Goal: Information Seeking & Learning: Learn about a topic

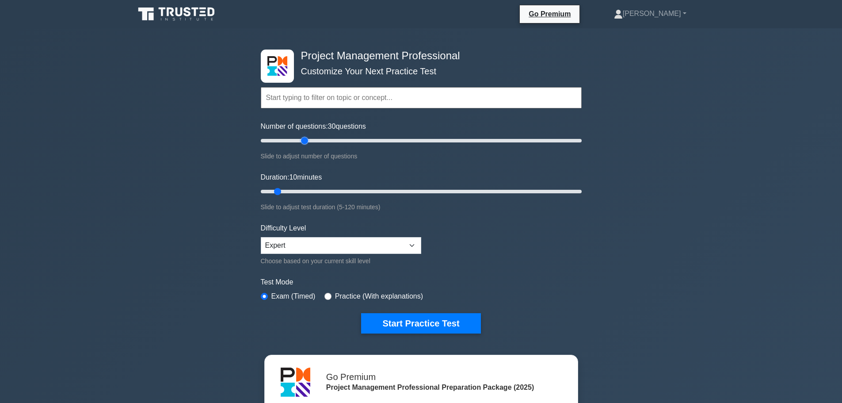
drag, startPoint x: 275, startPoint y: 139, endPoint x: 306, endPoint y: 141, distance: 31.0
click at [306, 141] on input "Number of questions: 30 questions" at bounding box center [421, 140] width 321 height 11
drag, startPoint x: 306, startPoint y: 141, endPoint x: 314, endPoint y: 141, distance: 8.0
type input "35"
click at [314, 141] on input "Number of questions: 35 questions" at bounding box center [421, 140] width 321 height 11
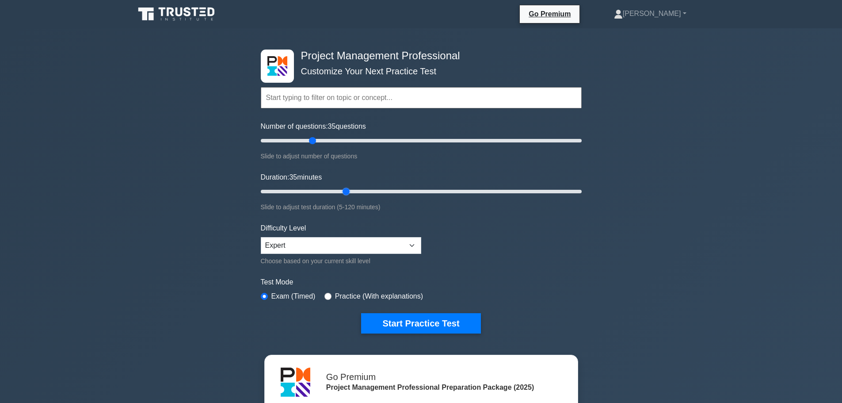
drag, startPoint x: 278, startPoint y: 192, endPoint x: 343, endPoint y: 192, distance: 65.4
type input "35"
click at [343, 192] on input "Duration: 35 minutes" at bounding box center [421, 191] width 321 height 11
click at [431, 320] on button "Start Practice Test" at bounding box center [420, 323] width 119 height 20
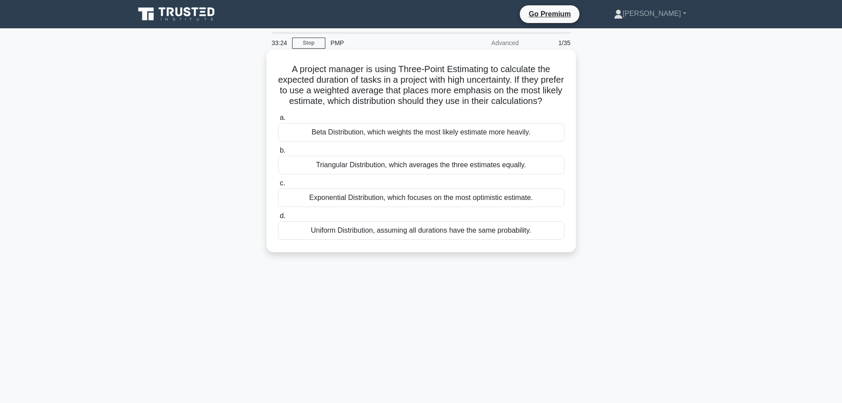
click at [521, 141] on div "Beta Distribution, which weights the most likely estimate more heavily." at bounding box center [421, 132] width 287 height 19
click at [278, 121] on input "a. Beta Distribution, which weights the most likely estimate more heavily." at bounding box center [278, 118] width 0 height 6
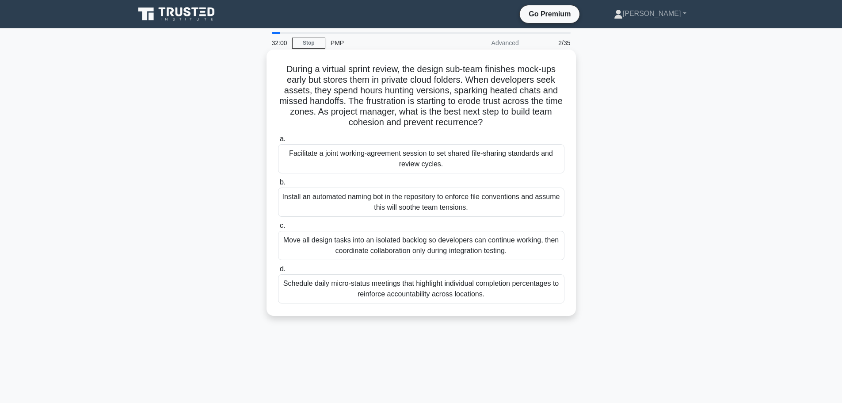
click at [504, 156] on div "Facilitate a joint working-agreement session to set shared file-sharing standar…" at bounding box center [421, 158] width 287 height 29
click at [278, 142] on input "a. Facilitate a joint working-agreement session to set shared file-sharing stan…" at bounding box center [278, 139] width 0 height 6
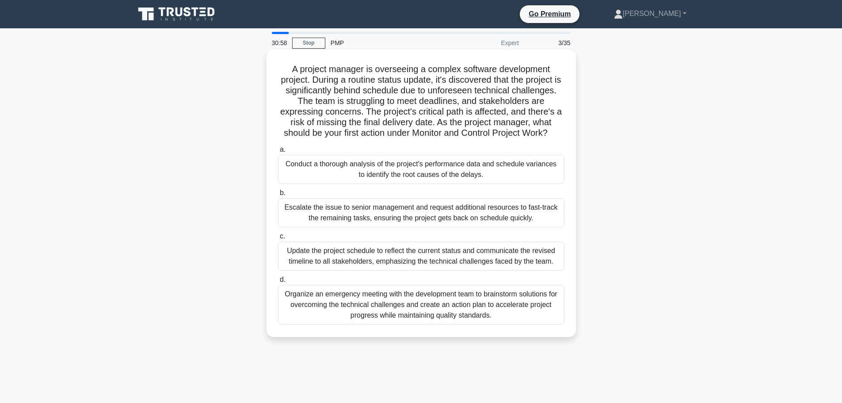
click at [543, 251] on div "Update the project schedule to reflect the current status and communicate the r…" at bounding box center [421, 255] width 287 height 29
click at [278, 239] on input "c. Update the project schedule to reflect the current status and communicate th…" at bounding box center [278, 236] width 0 height 6
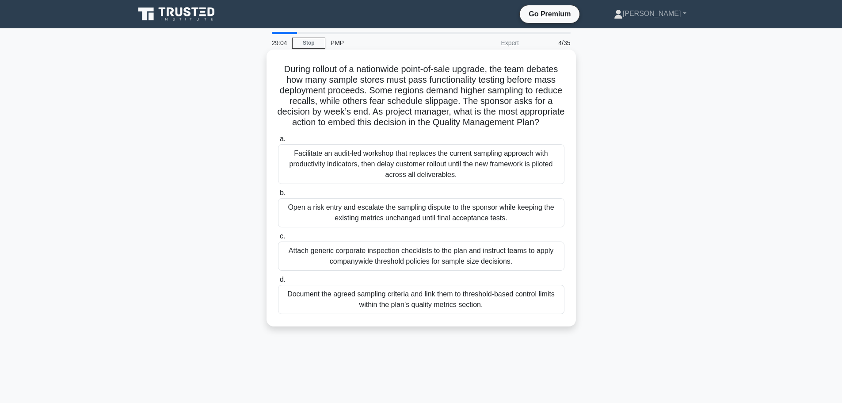
click at [490, 314] on div "Document the agreed sampling criteria and link them to threshold-based control …" at bounding box center [421, 299] width 287 height 29
click at [278, 283] on input "d. Document the agreed sampling criteria and link them to threshold-based contr…" at bounding box center [278, 280] width 0 height 6
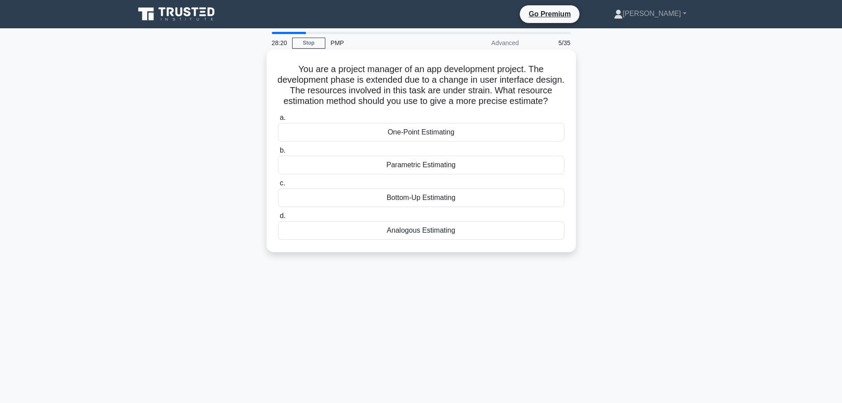
click at [527, 207] on div "Bottom-Up Estimating" at bounding box center [421, 197] width 287 height 19
click at [278, 186] on input "c. Bottom-Up Estimating" at bounding box center [278, 183] width 0 height 6
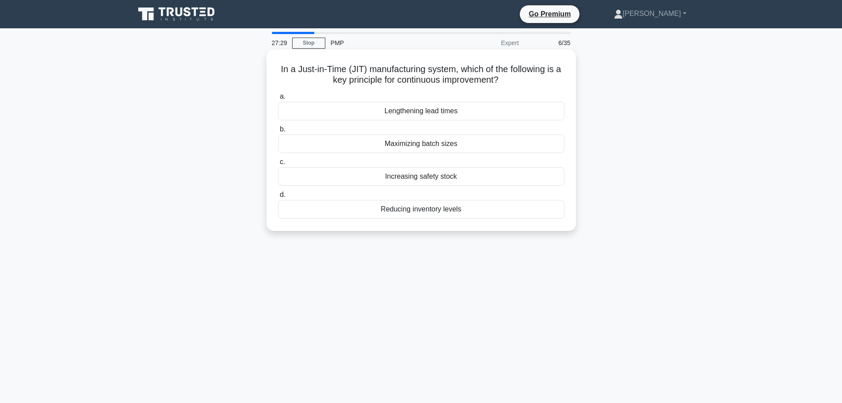
click at [480, 176] on div "Increasing safety stock" at bounding box center [421, 176] width 287 height 19
click at [278, 165] on input "c. Increasing safety stock" at bounding box center [278, 162] width 0 height 6
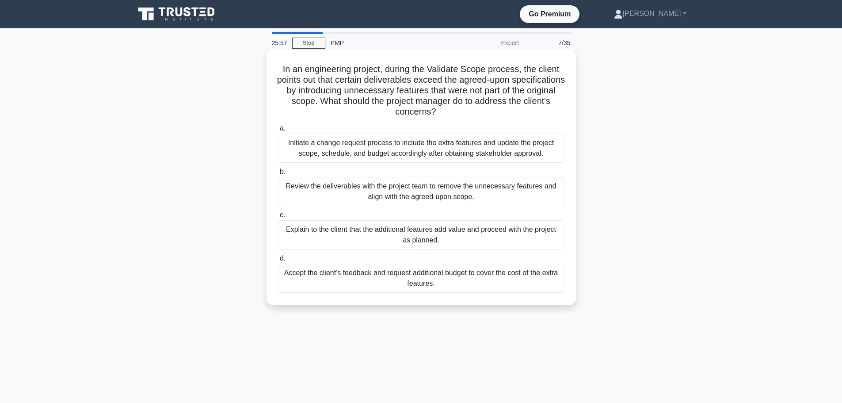
click at [525, 187] on div "Review the deliverables with the project team to remove the unnecessary feature…" at bounding box center [421, 191] width 287 height 29
click at [278, 175] on input "b. Review the deliverables with the project team to remove the unnecessary feat…" at bounding box center [278, 172] width 0 height 6
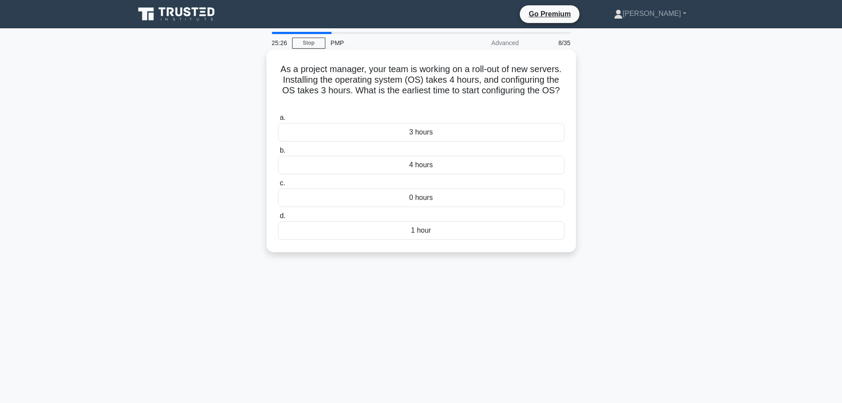
click at [472, 166] on div "4 hours" at bounding box center [421, 165] width 287 height 19
click at [278, 153] on input "b. 4 hours" at bounding box center [278, 151] width 0 height 6
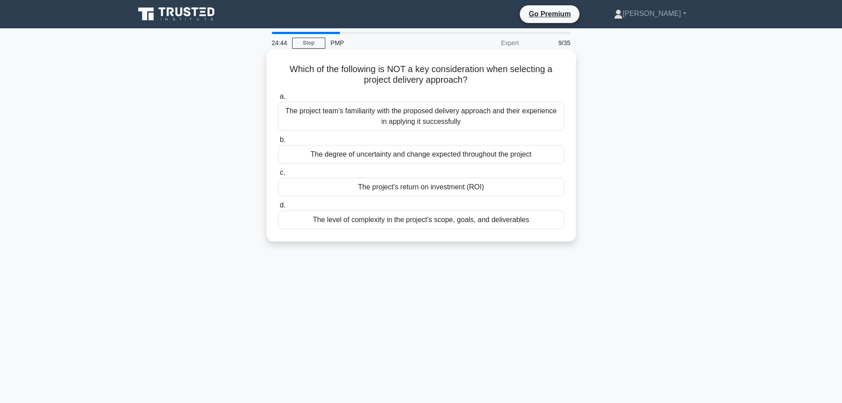
click at [531, 156] on div "The degree of uncertainty and change expected throughout the project" at bounding box center [421, 154] width 287 height 19
click at [278, 143] on input "b. The degree of uncertainty and change expected throughout the project" at bounding box center [278, 140] width 0 height 6
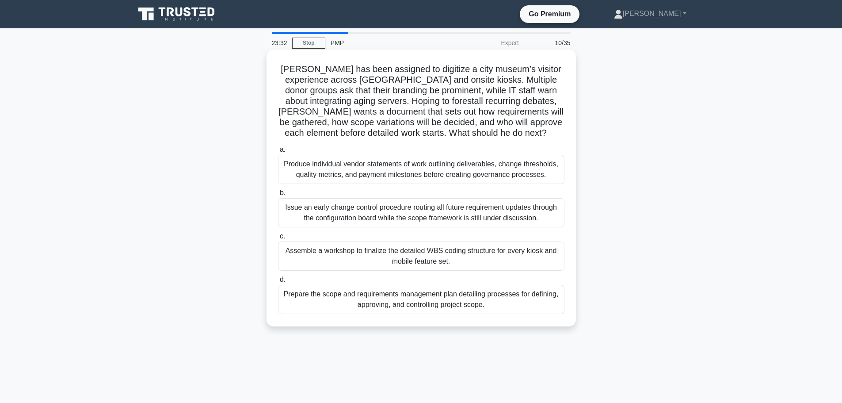
click at [484, 303] on div "Prepare the scope and requirements management plan detailing processes for defi…" at bounding box center [421, 299] width 287 height 29
click at [278, 283] on input "d. Prepare the scope and requirements management plan detailing processes for d…" at bounding box center [278, 280] width 0 height 6
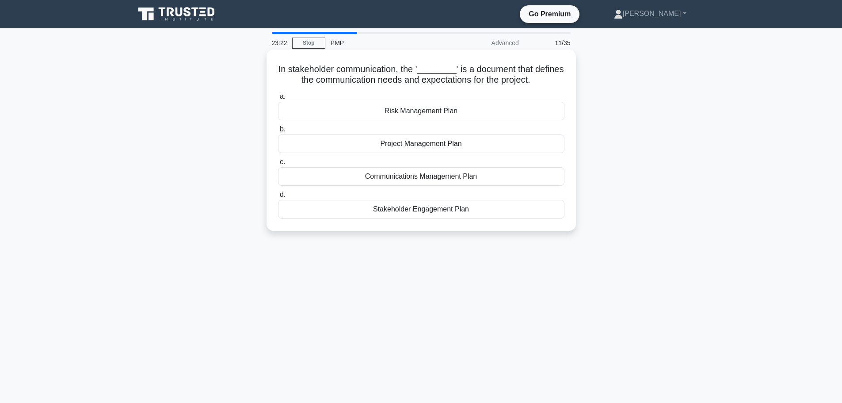
click at [485, 177] on div "Communications Management Plan" at bounding box center [421, 176] width 287 height 19
click at [278, 165] on input "c. Communications Management Plan" at bounding box center [278, 162] width 0 height 6
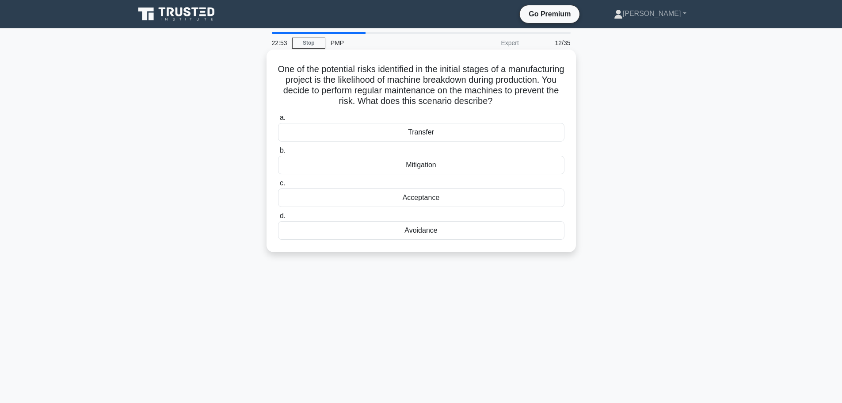
click at [454, 231] on div "Avoidance" at bounding box center [421, 230] width 287 height 19
click at [278, 219] on input "d. Avoidance" at bounding box center [278, 216] width 0 height 6
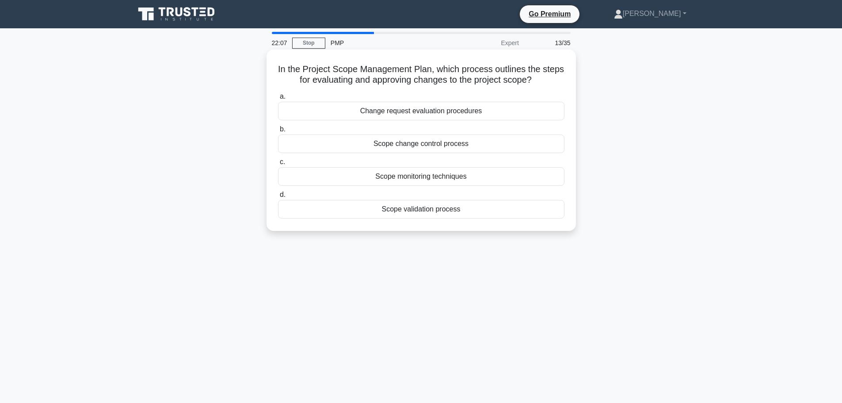
click at [485, 147] on div "Scope change control process" at bounding box center [421, 143] width 287 height 19
click at [278, 132] on input "b. Scope change control process" at bounding box center [278, 129] width 0 height 6
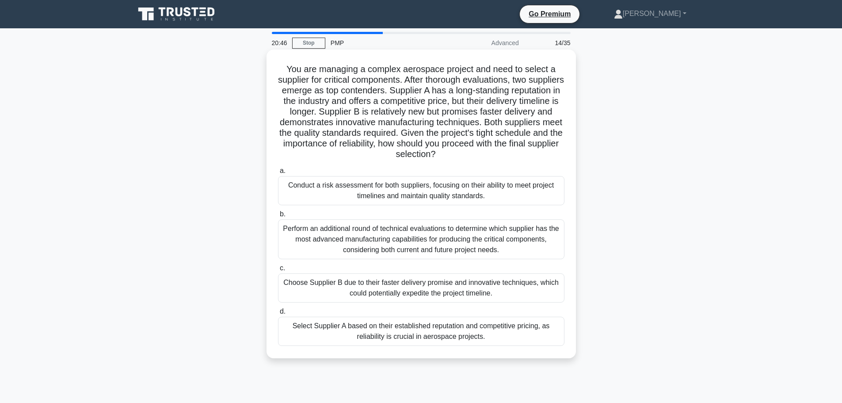
click at [516, 191] on div "Conduct a risk assessment for both suppliers, focusing on their ability to meet…" at bounding box center [421, 190] width 287 height 29
click at [278, 174] on input "a. Conduct a risk assessment for both suppliers, focusing on their ability to m…" at bounding box center [278, 171] width 0 height 6
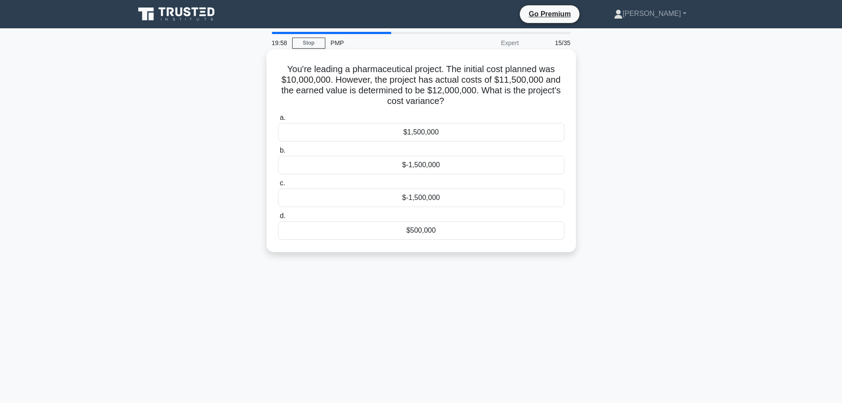
click at [442, 231] on div "$500,000" at bounding box center [421, 230] width 287 height 19
click at [278, 219] on input "d. $500,000" at bounding box center [278, 216] width 0 height 6
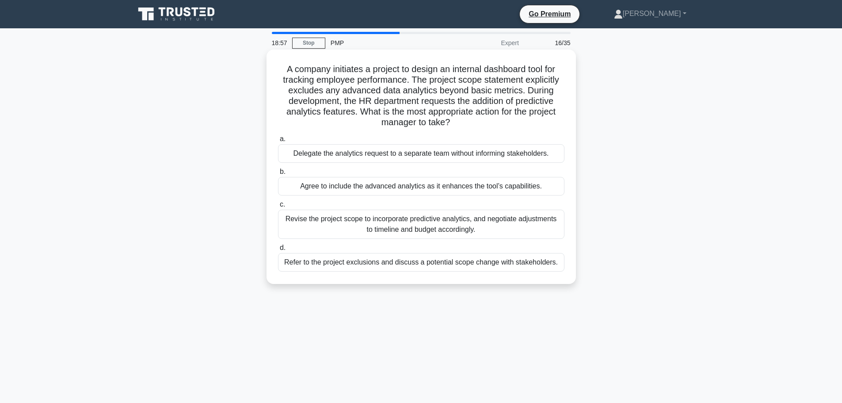
click at [518, 262] on div "Refer to the project exclusions and discuss a potential scope change with stake…" at bounding box center [421, 262] width 287 height 19
click at [278, 251] on input "d. Refer to the project exclusions and discuss a potential scope change with st…" at bounding box center [278, 248] width 0 height 6
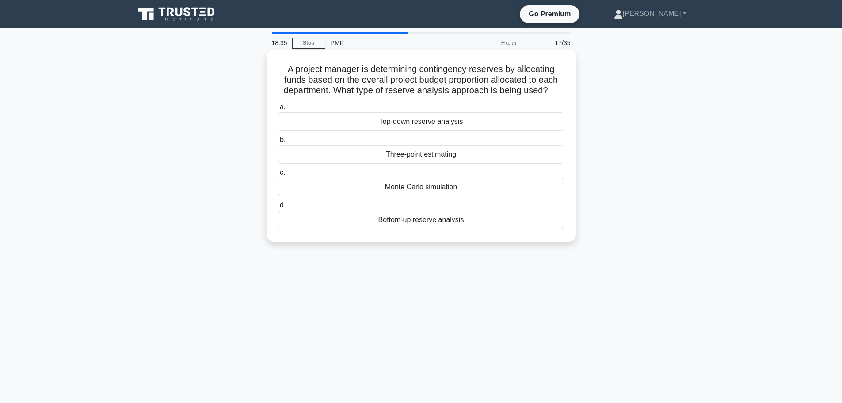
click at [441, 124] on div "Top-down reserve analysis" at bounding box center [421, 121] width 287 height 19
click at [278, 110] on input "a. Top-down reserve analysis" at bounding box center [278, 107] width 0 height 6
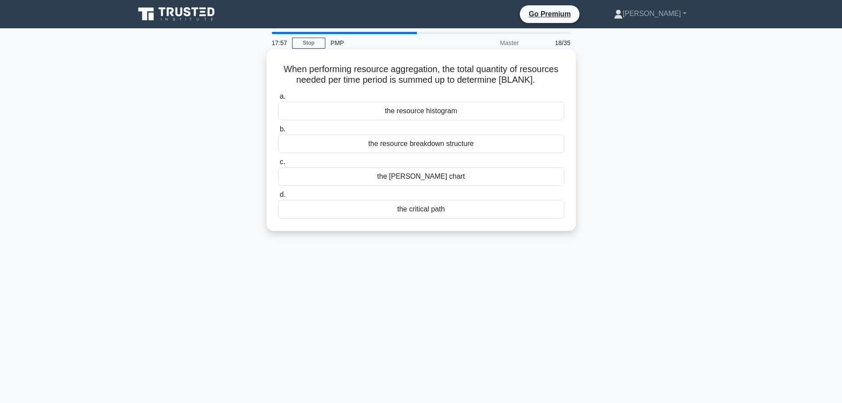
click at [462, 111] on div "the resource histogram" at bounding box center [421, 111] width 287 height 19
click at [278, 99] on input "a. the resource histogram" at bounding box center [278, 97] width 0 height 6
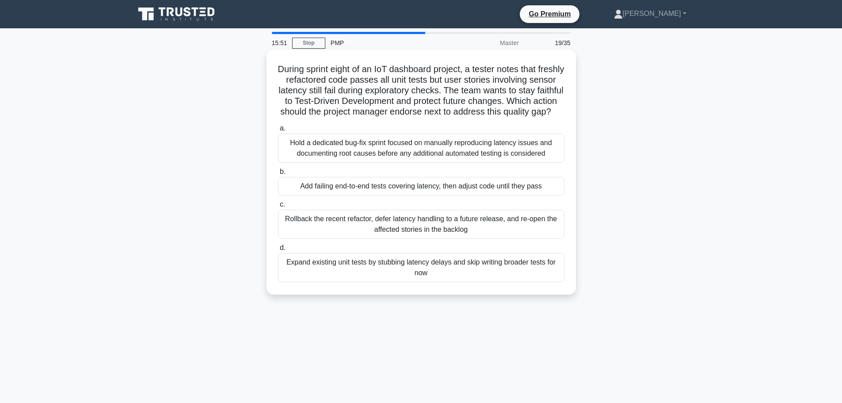
click at [523, 161] on div "Hold a dedicated bug-fix sprint focused on manually reproducing latency issues …" at bounding box center [421, 148] width 287 height 29
click at [278, 131] on input "a. Hold a dedicated bug-fix sprint focused on manually reproducing latency issu…" at bounding box center [278, 129] width 0 height 6
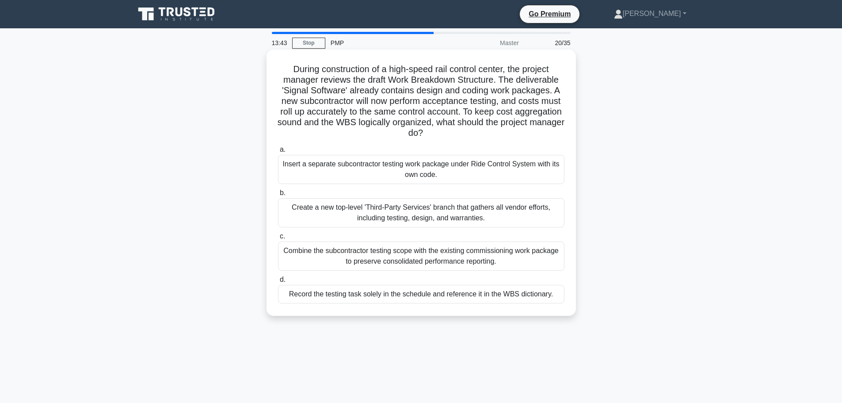
click at [524, 215] on div "Create a new top-level 'Third-Party Services' branch that gathers all vendor ef…" at bounding box center [421, 212] width 287 height 29
click at [278, 196] on input "b. Create a new top-level 'Third-Party Services' branch that gathers all vendor…" at bounding box center [278, 193] width 0 height 6
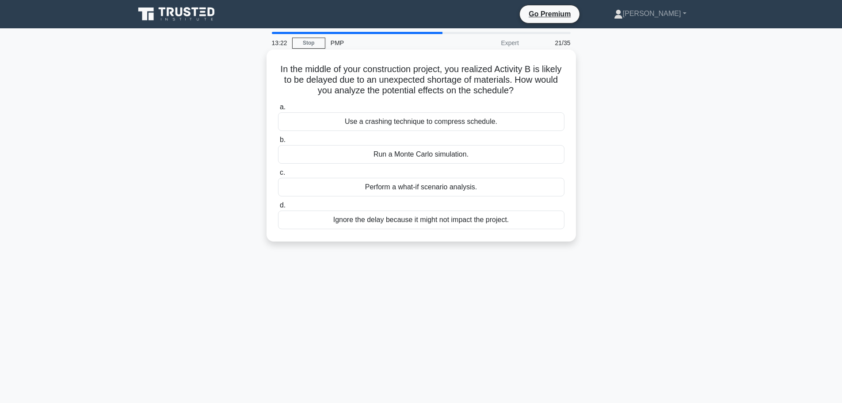
click at [534, 185] on div "Perform a what-if scenario analysis." at bounding box center [421, 187] width 287 height 19
click at [278, 176] on input "c. Perform a what-if scenario analysis." at bounding box center [278, 173] width 0 height 6
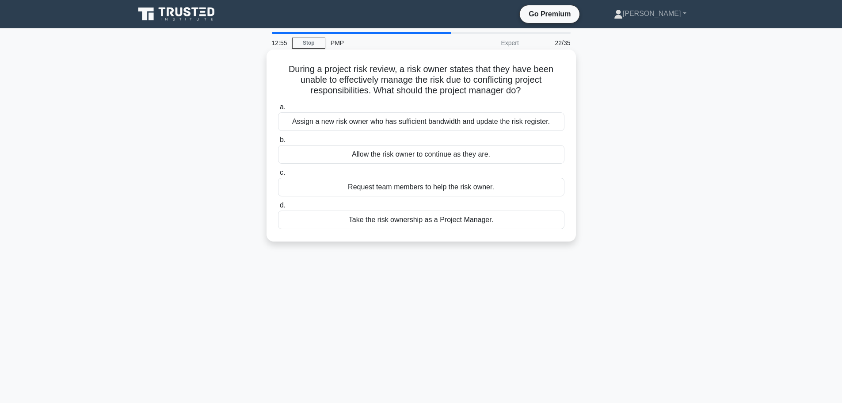
click at [553, 121] on div "Assign a new risk owner who has sufficient bandwidth and update the risk regist…" at bounding box center [421, 121] width 287 height 19
click at [278, 110] on input "a. Assign a new risk owner who has sufficient bandwidth and update the risk reg…" at bounding box center [278, 107] width 0 height 6
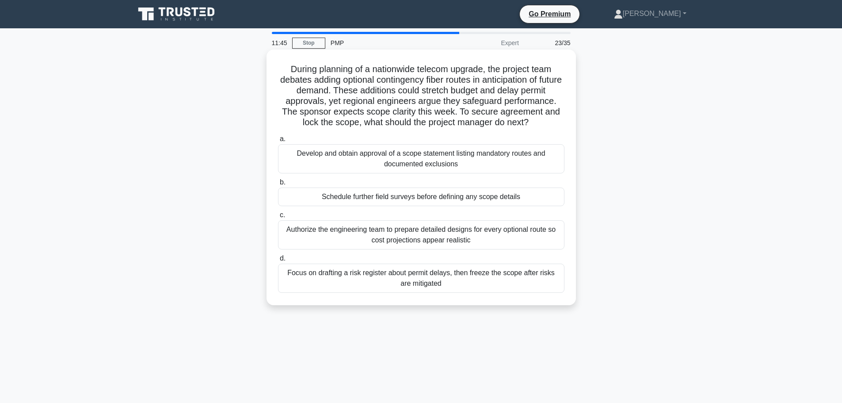
click at [470, 281] on div "Focus on drafting a risk register about permit delays, then freeze the scope af…" at bounding box center [421, 278] width 287 height 29
click at [278, 261] on input "d. Focus on drafting a risk register about permit delays, then freeze the scope…" at bounding box center [278, 259] width 0 height 6
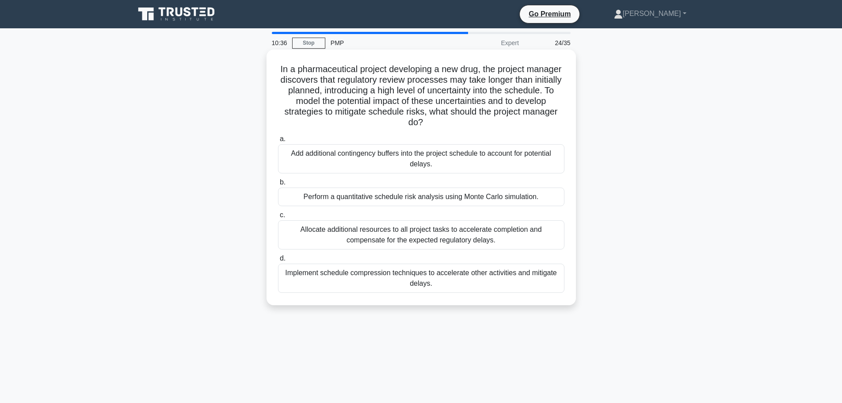
click at [458, 199] on div "Perform a quantitative schedule risk analysis using Monte Carlo simulation." at bounding box center [421, 196] width 287 height 19
click at [278, 185] on input "b. Perform a quantitative schedule risk analysis using Monte Carlo simulation." at bounding box center [278, 183] width 0 height 6
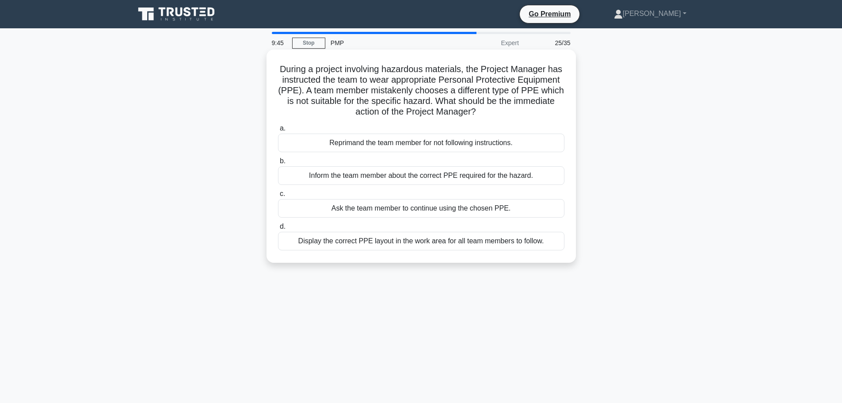
click at [484, 176] on div "Inform the team member about the correct PPE required for the hazard." at bounding box center [421, 175] width 287 height 19
click at [278, 164] on input "b. Inform the team member about the correct PPE required for the hazard." at bounding box center [278, 161] width 0 height 6
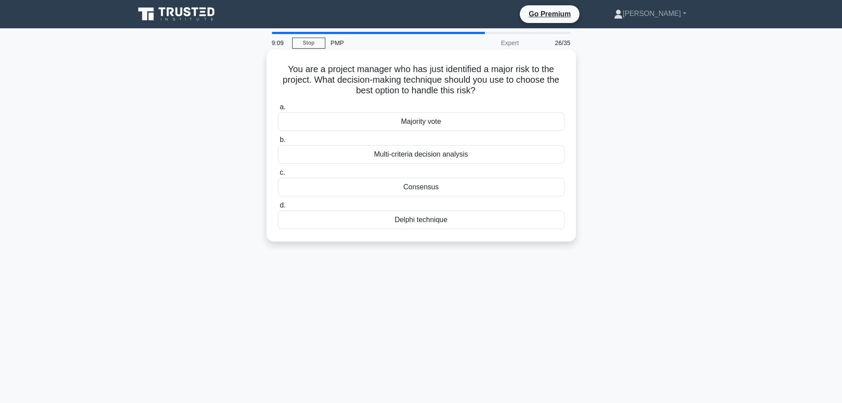
click at [462, 156] on div "Multi-criteria decision analysis" at bounding box center [421, 154] width 287 height 19
click at [278, 143] on input "b. Multi-criteria decision analysis" at bounding box center [278, 140] width 0 height 6
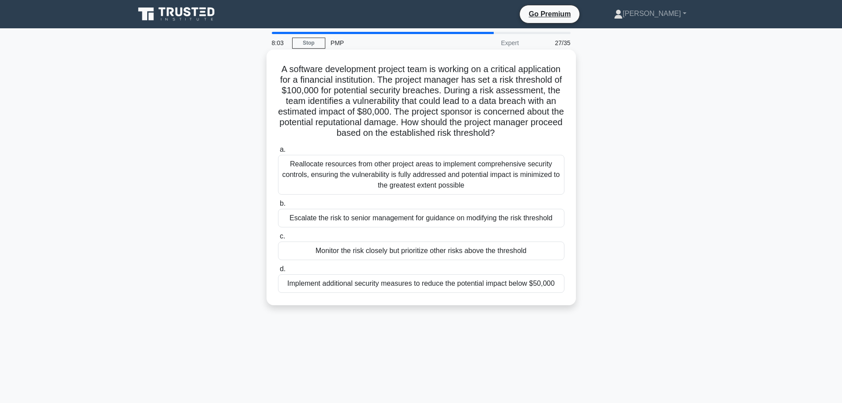
click at [507, 177] on div "Reallocate resources from other project areas to implement comprehensive securi…" at bounding box center [421, 175] width 287 height 40
click at [278, 153] on input "a. Reallocate resources from other project areas to implement comprehensive sec…" at bounding box center [278, 150] width 0 height 6
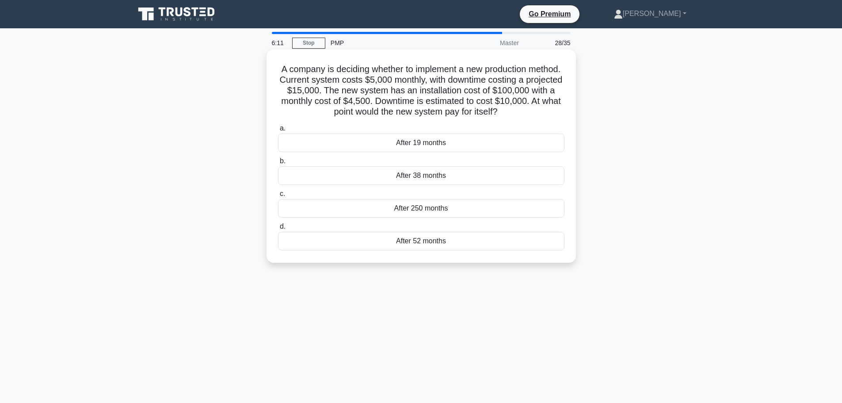
click at [451, 214] on div "After 250 months" at bounding box center [421, 208] width 287 height 19
click at [278, 197] on input "c. After 250 months" at bounding box center [278, 194] width 0 height 6
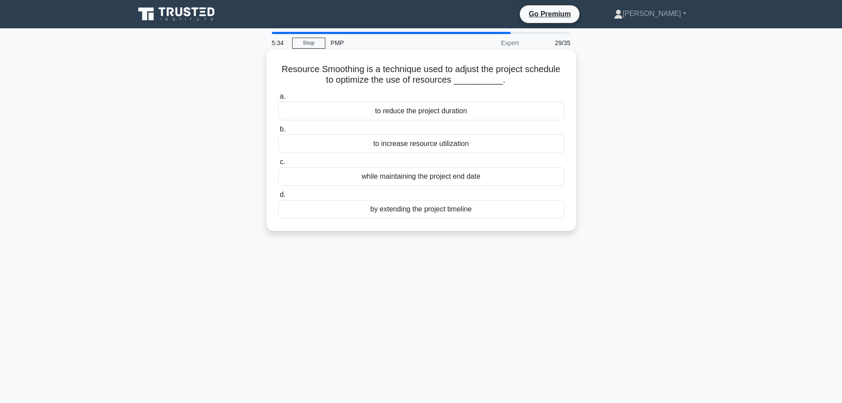
click at [483, 144] on div "to increase resource utilization" at bounding box center [421, 143] width 287 height 19
click at [278, 132] on input "b. to increase resource utilization" at bounding box center [278, 129] width 0 height 6
click at [478, 113] on div "Resource histogram" at bounding box center [421, 111] width 287 height 19
click at [278, 99] on input "a. Resource histogram" at bounding box center [278, 97] width 0 height 6
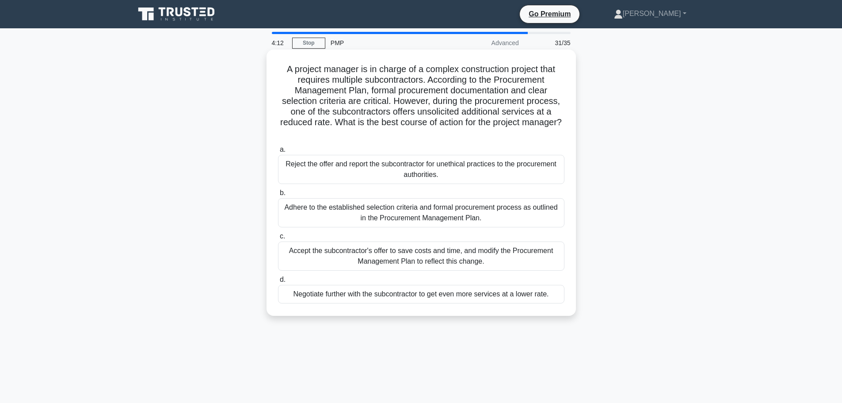
click at [505, 172] on div "Reject the offer and report the subcontractor for unethical practices to the pr…" at bounding box center [421, 169] width 287 height 29
click at [278, 153] on input "a. Reject the offer and report the subcontractor for unethical practices to the…" at bounding box center [278, 150] width 0 height 6
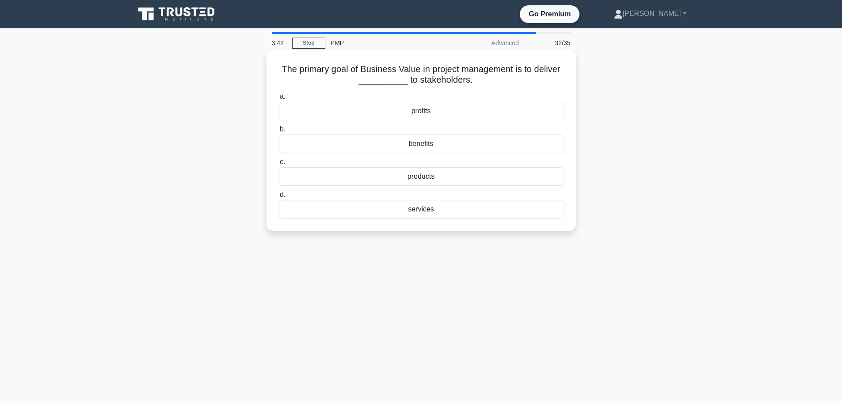
click at [451, 145] on div "benefits" at bounding box center [421, 143] width 287 height 19
click at [278, 132] on input "b. benefits" at bounding box center [278, 129] width 0 height 6
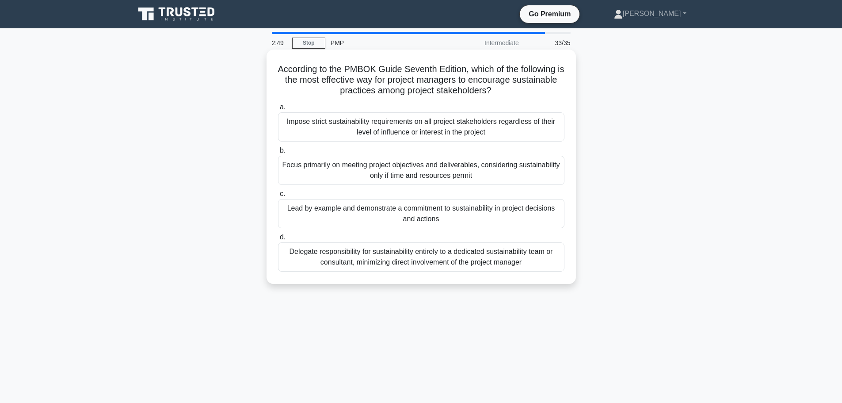
click at [486, 124] on div "Impose strict sustainability requirements on all project stakeholders regardles…" at bounding box center [421, 126] width 287 height 29
click at [278, 110] on input "a. Impose strict sustainability requirements on all project stakeholders regard…" at bounding box center [278, 107] width 0 height 6
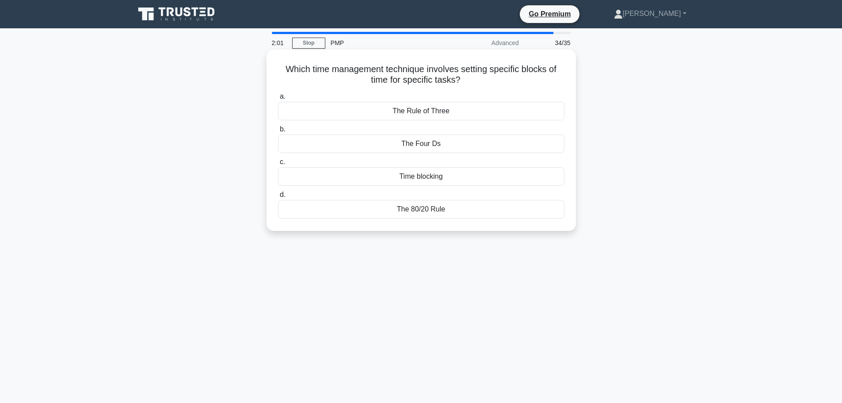
click at [451, 146] on div "The Four Ds" at bounding box center [421, 143] width 287 height 19
click at [278, 132] on input "b. The Four Ds" at bounding box center [278, 129] width 0 height 6
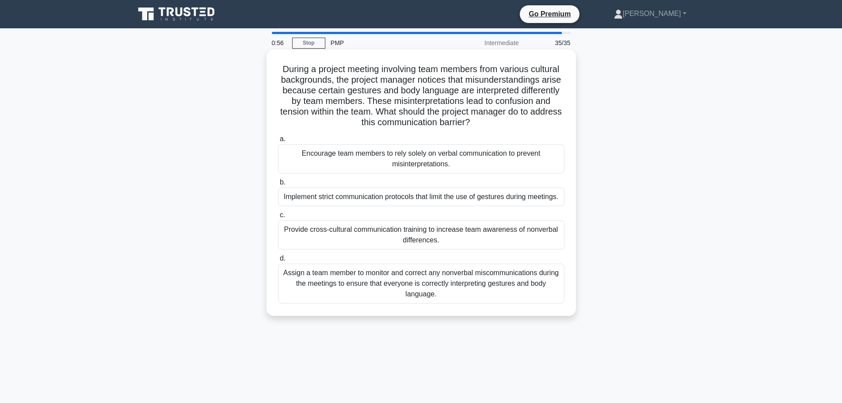
click at [552, 241] on div "Provide cross-cultural communication training to increase team awareness of non…" at bounding box center [421, 234] width 287 height 29
click at [278, 218] on input "c. Provide cross-cultural communication training to increase team awareness of …" at bounding box center [278, 215] width 0 height 6
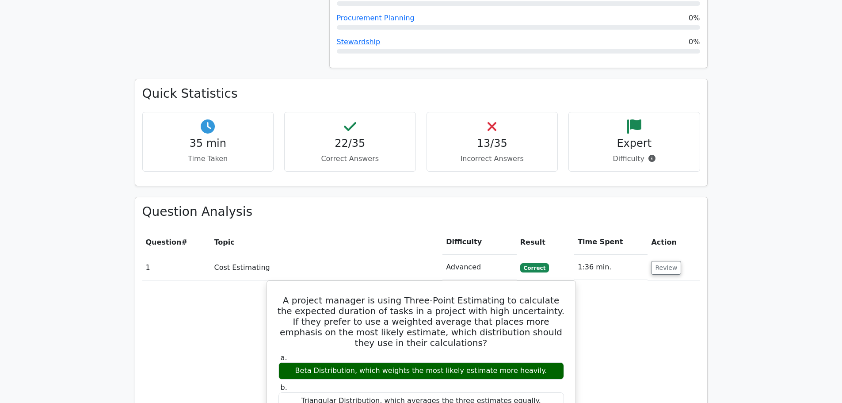
scroll to position [1017, 0]
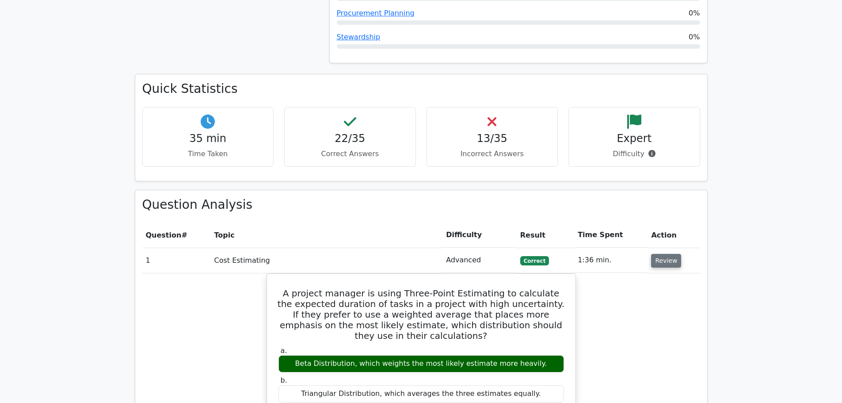
click at [664, 254] on button "Review" at bounding box center [666, 261] width 30 height 14
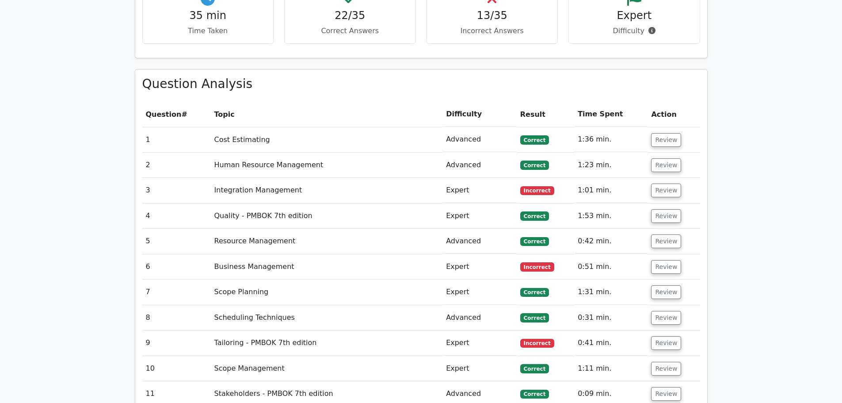
scroll to position [1150, 0]
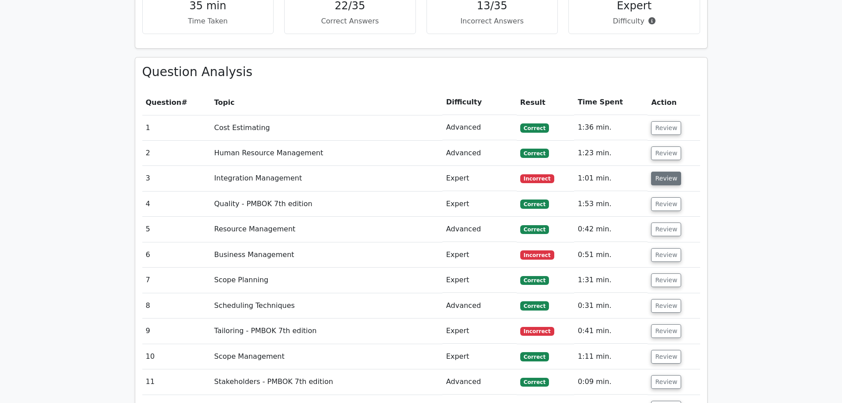
click at [669, 172] on button "Review" at bounding box center [666, 179] width 30 height 14
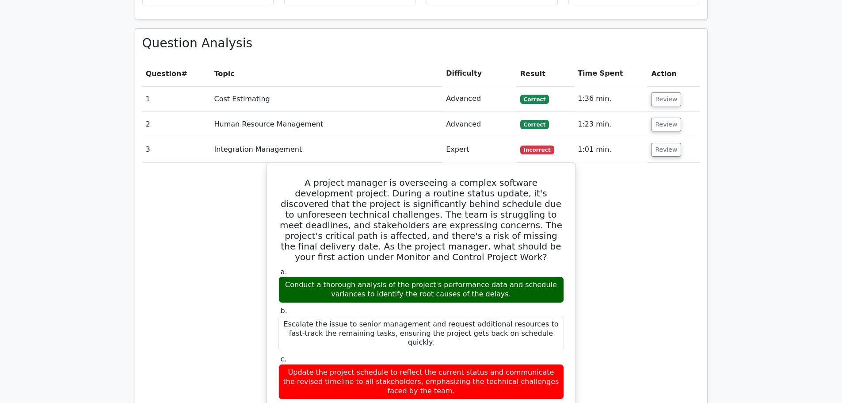
scroll to position [1194, 0]
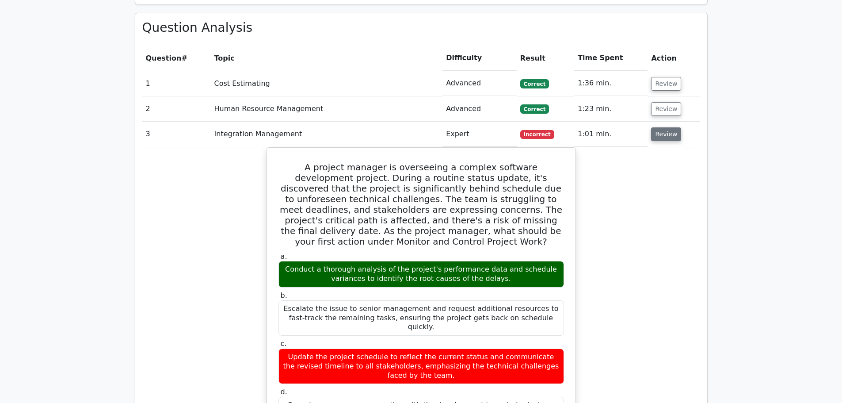
click at [669, 127] on button "Review" at bounding box center [666, 134] width 30 height 14
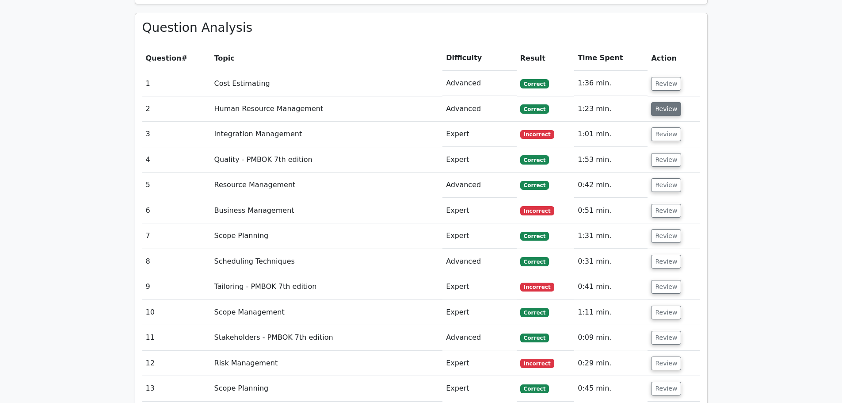
click at [671, 102] on button "Review" at bounding box center [666, 109] width 30 height 14
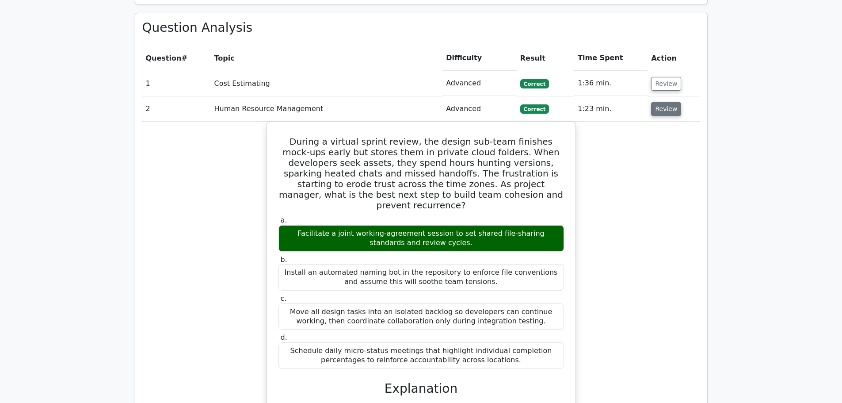
click at [669, 102] on button "Review" at bounding box center [666, 109] width 30 height 14
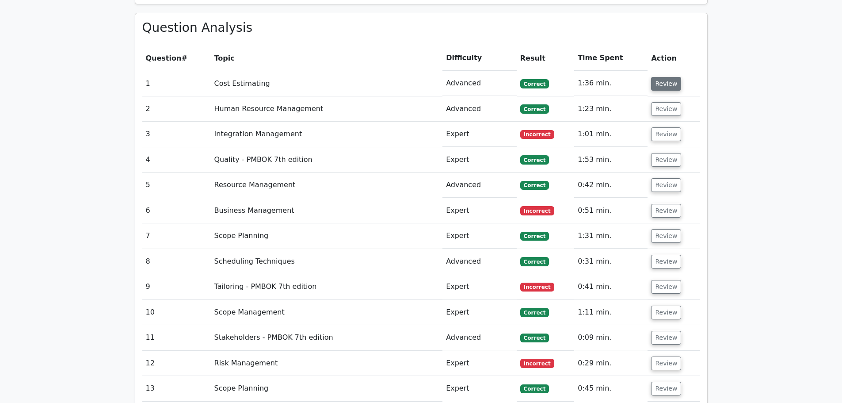
click at [661, 77] on button "Review" at bounding box center [666, 84] width 30 height 14
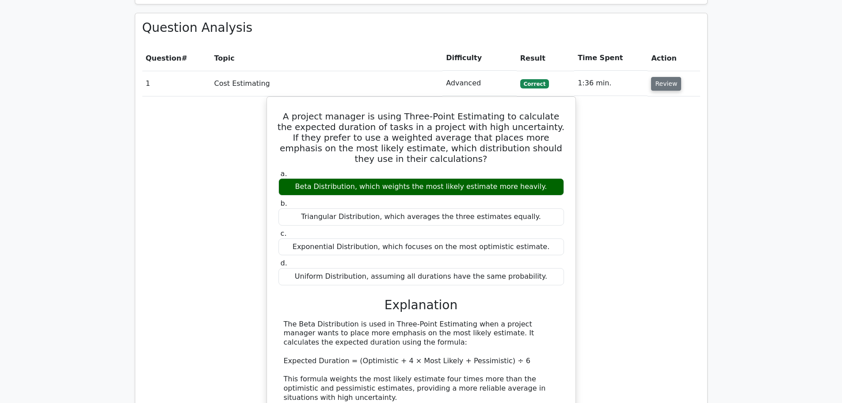
click at [661, 77] on button "Review" at bounding box center [666, 84] width 30 height 14
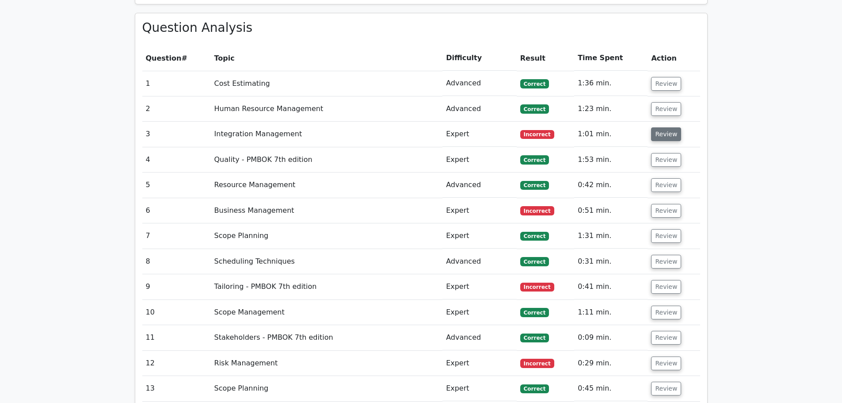
click at [662, 127] on button "Review" at bounding box center [666, 134] width 30 height 14
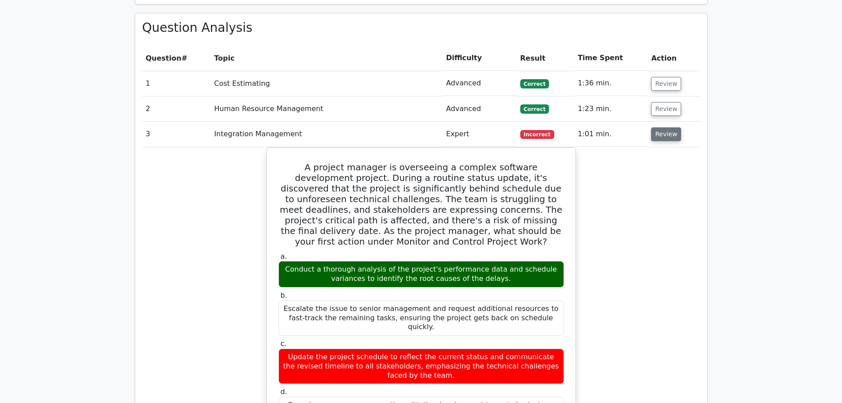
click at [663, 127] on button "Review" at bounding box center [666, 134] width 30 height 14
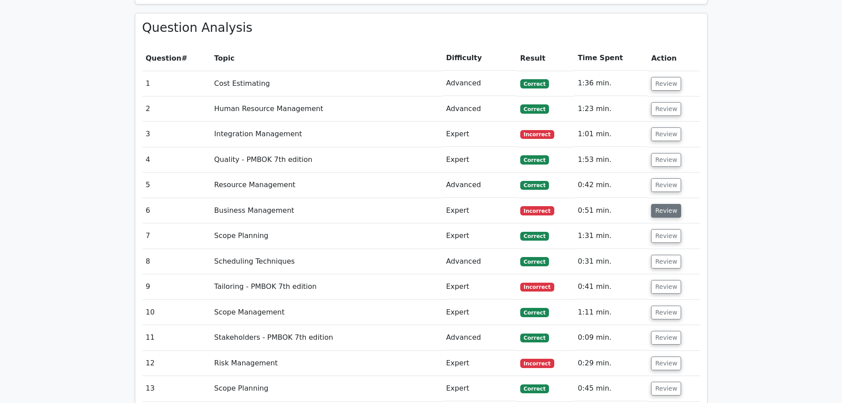
click at [659, 204] on button "Review" at bounding box center [666, 211] width 30 height 14
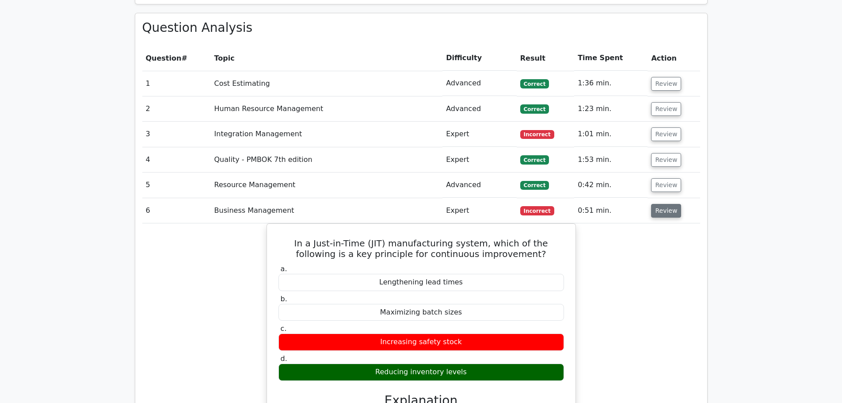
click at [660, 204] on button "Review" at bounding box center [666, 211] width 30 height 14
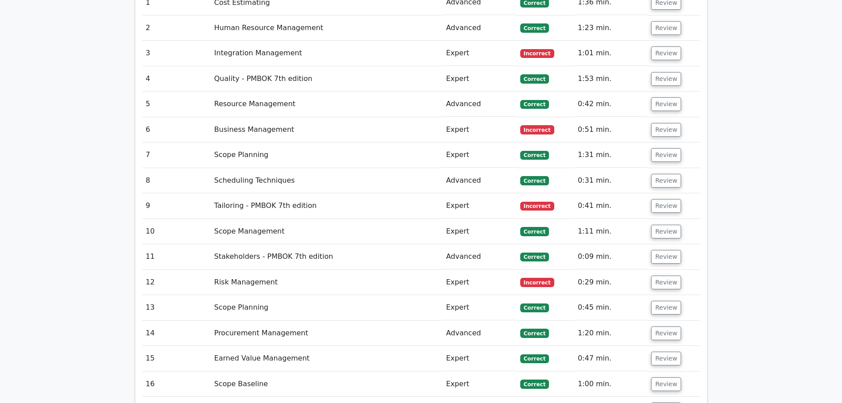
scroll to position [1282, 0]
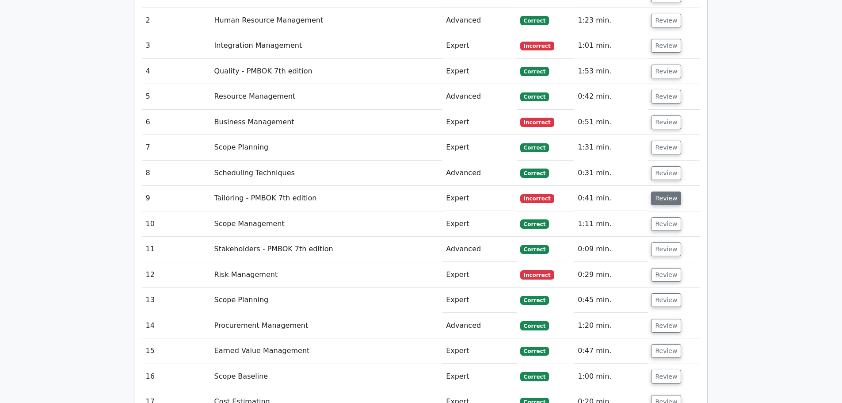
click at [666, 191] on button "Review" at bounding box center [666, 198] width 30 height 14
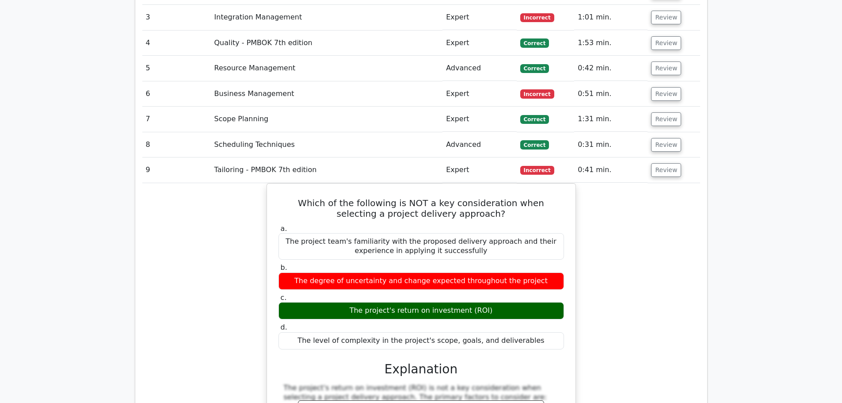
scroll to position [1326, 0]
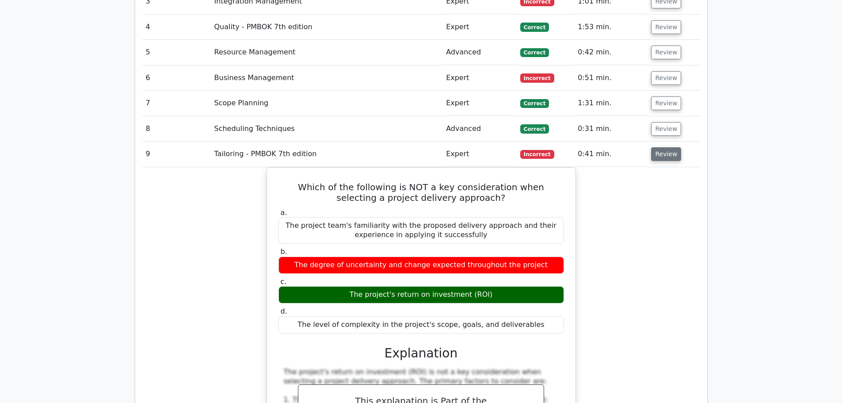
click at [670, 147] on button "Review" at bounding box center [666, 154] width 30 height 14
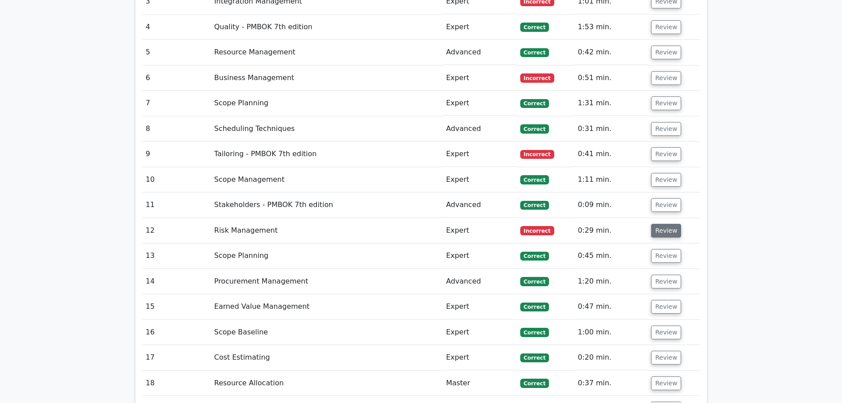
click at [668, 224] on button "Review" at bounding box center [666, 231] width 30 height 14
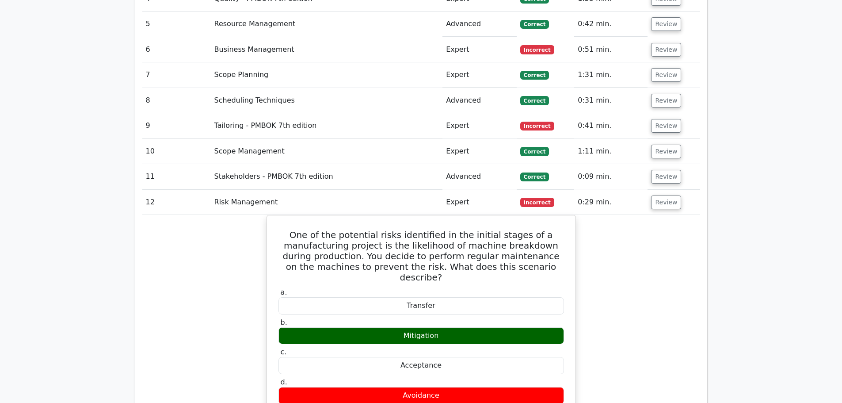
scroll to position [1371, 0]
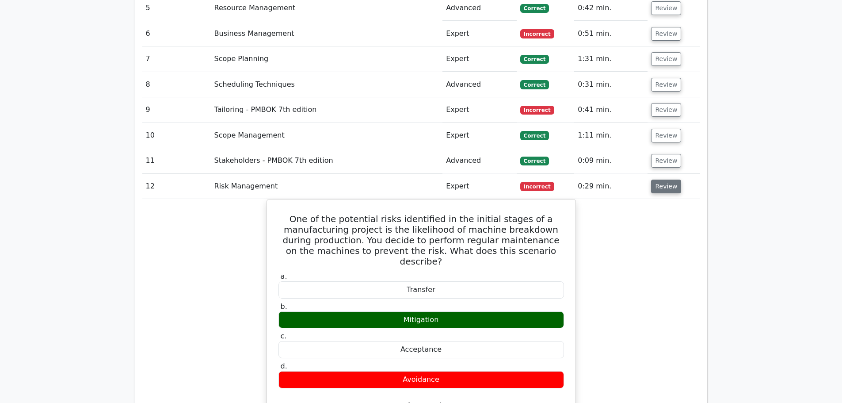
click at [669, 180] on button "Review" at bounding box center [666, 187] width 30 height 14
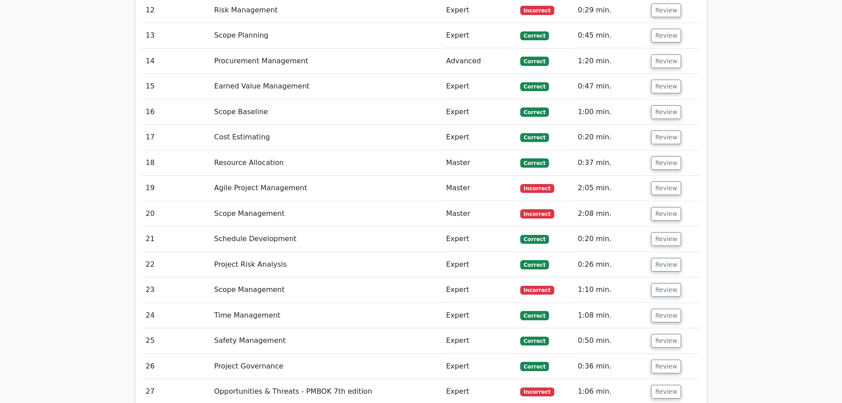
scroll to position [1548, 0]
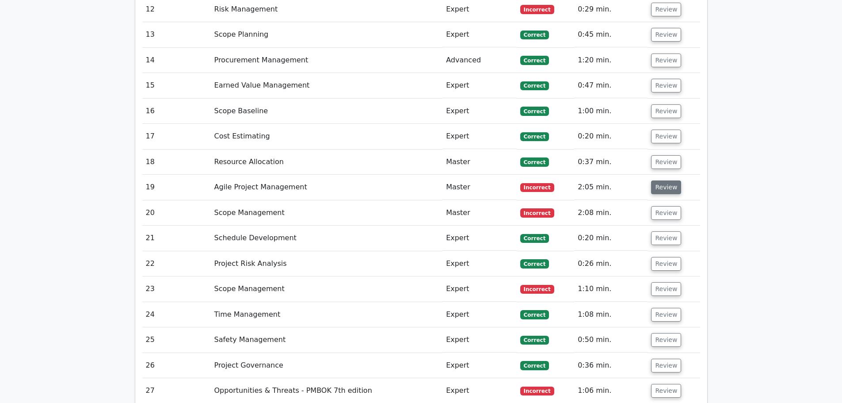
click at [670, 180] on button "Review" at bounding box center [666, 187] width 30 height 14
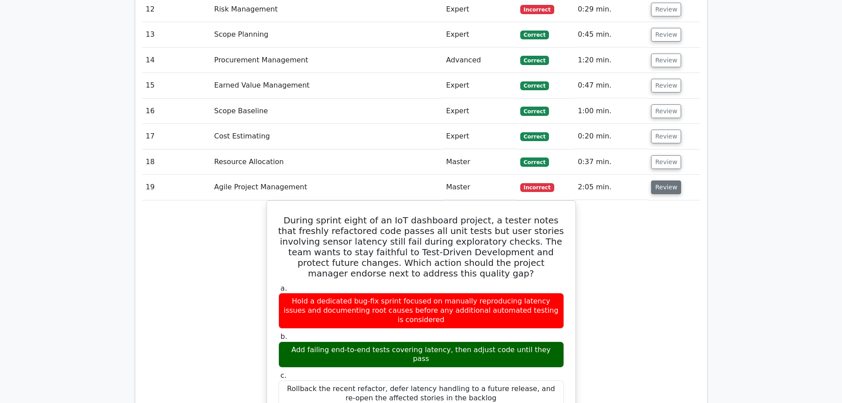
click at [668, 180] on button "Review" at bounding box center [666, 187] width 30 height 14
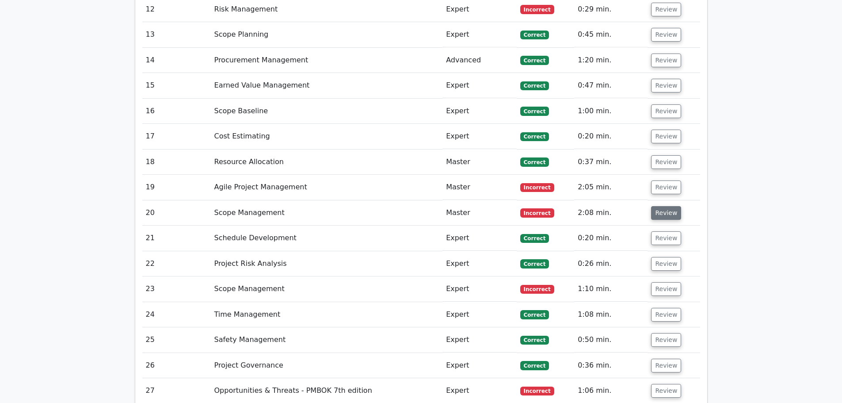
click at [665, 206] on button "Review" at bounding box center [666, 213] width 30 height 14
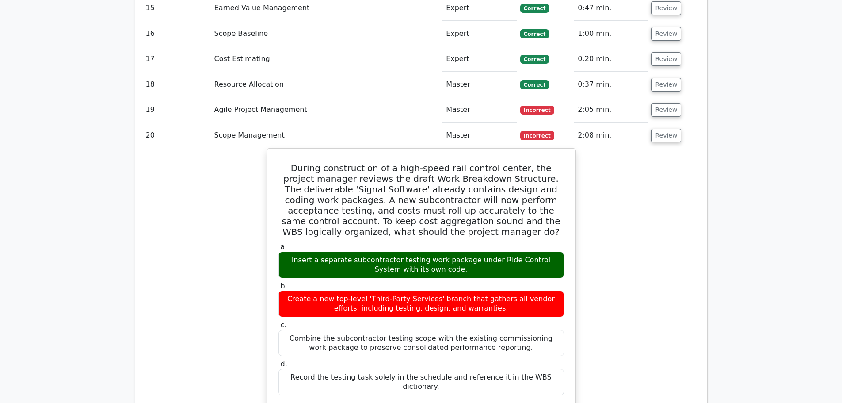
scroll to position [1636, 0]
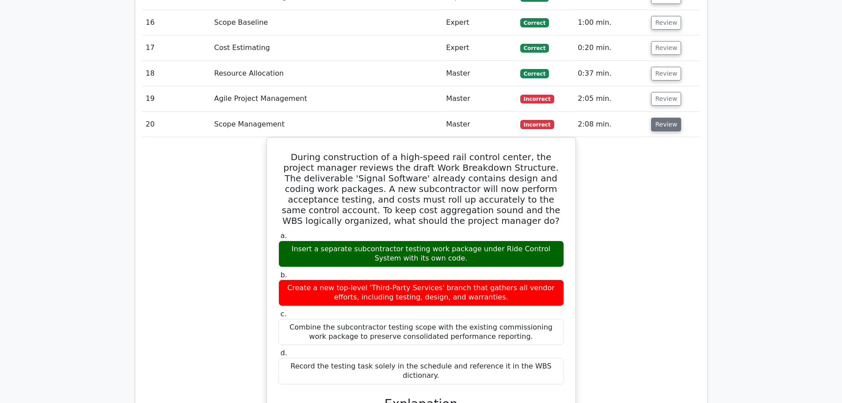
click at [669, 118] on button "Review" at bounding box center [666, 125] width 30 height 14
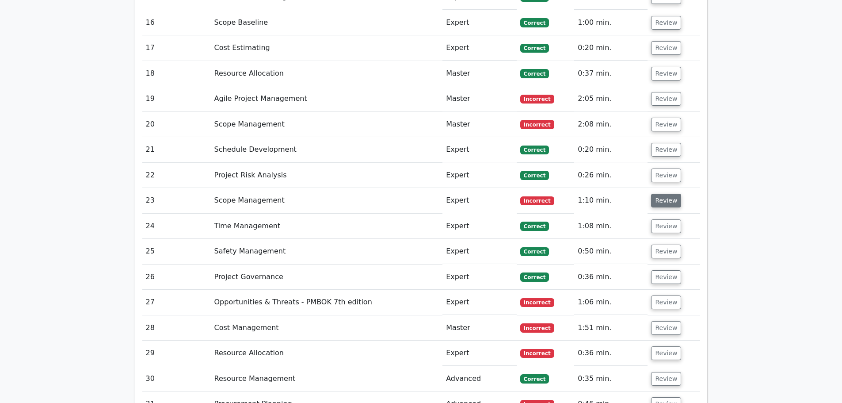
click at [665, 194] on button "Review" at bounding box center [666, 201] width 30 height 14
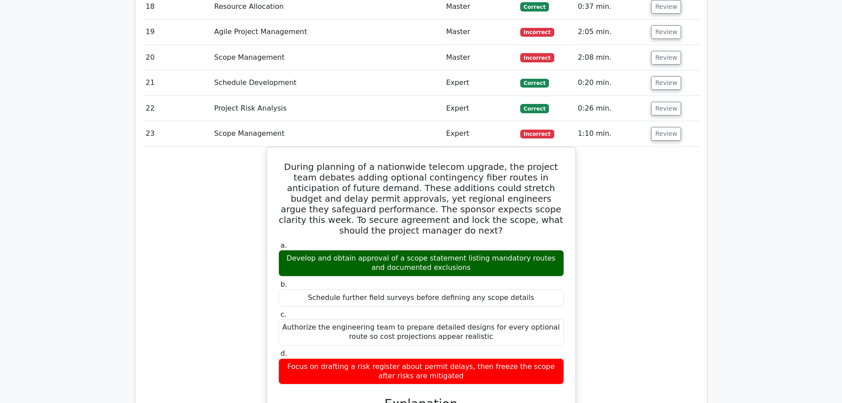
scroll to position [1724, 0]
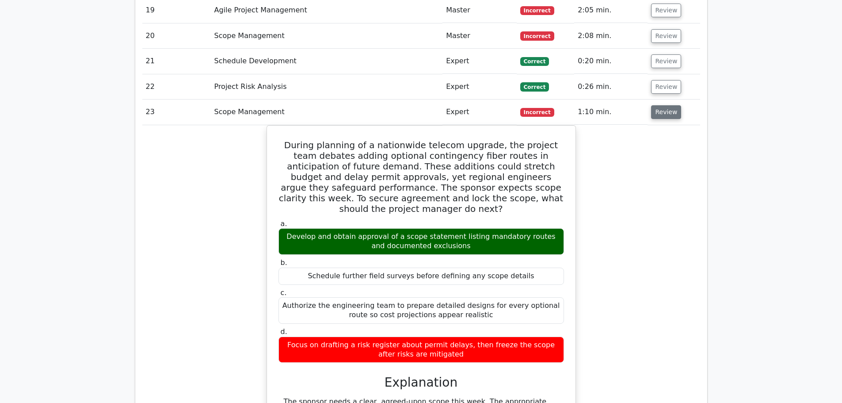
click at [672, 105] on button "Review" at bounding box center [666, 112] width 30 height 14
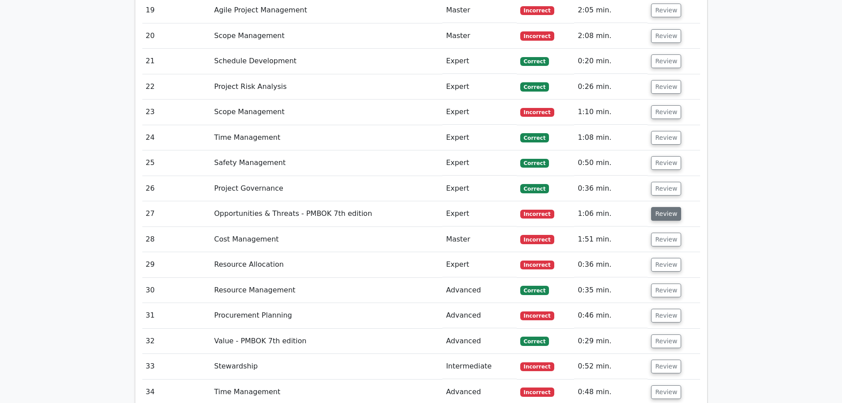
click at [671, 207] on button "Review" at bounding box center [666, 214] width 30 height 14
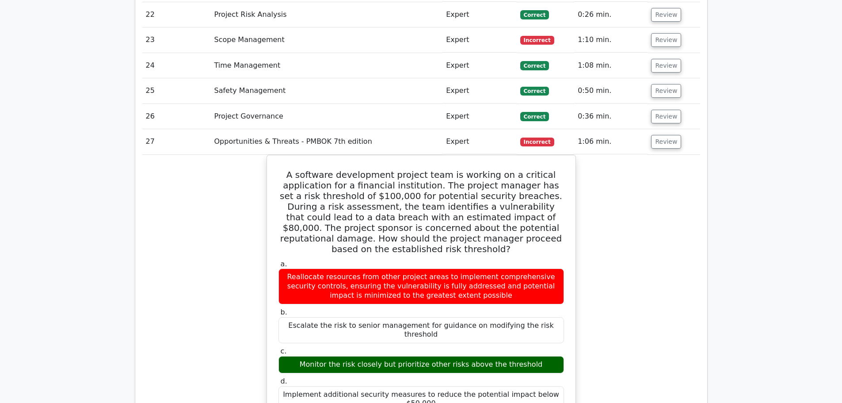
scroll to position [1813, 0]
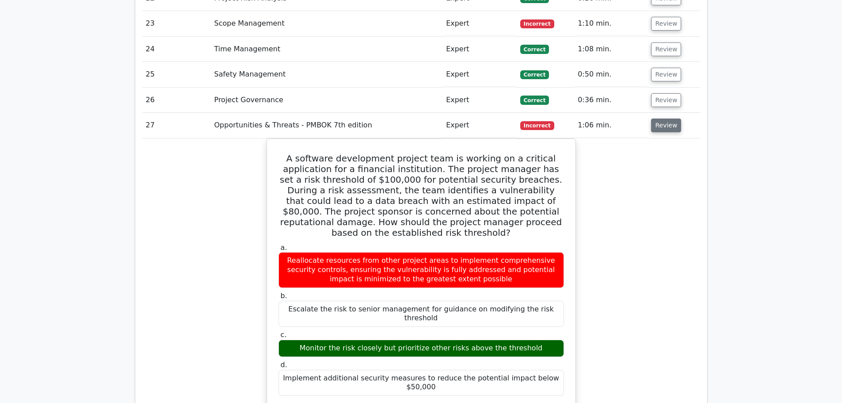
click at [661, 118] on button "Review" at bounding box center [666, 125] width 30 height 14
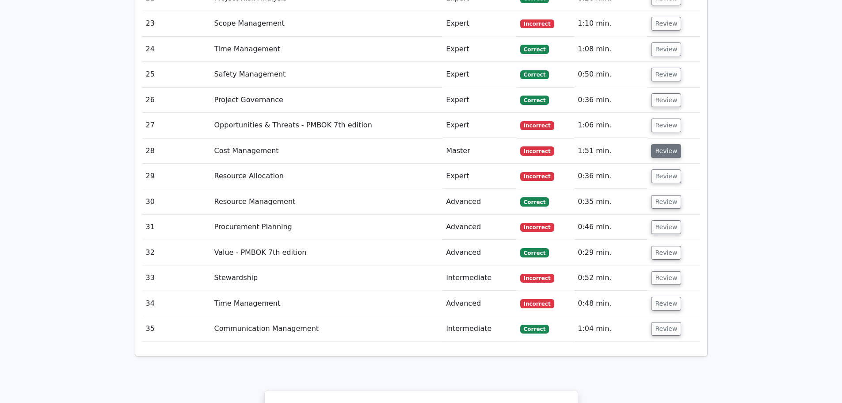
click at [659, 144] on button "Review" at bounding box center [666, 151] width 30 height 14
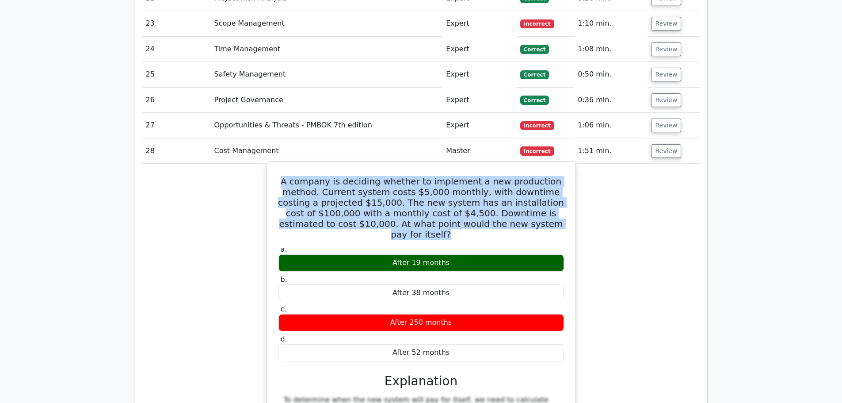
drag, startPoint x: 293, startPoint y: 149, endPoint x: 535, endPoint y: 195, distance: 245.8
click at [535, 195] on h5 "A company is deciding whether to implement a new production method. Current sys…" at bounding box center [421, 208] width 287 height 64
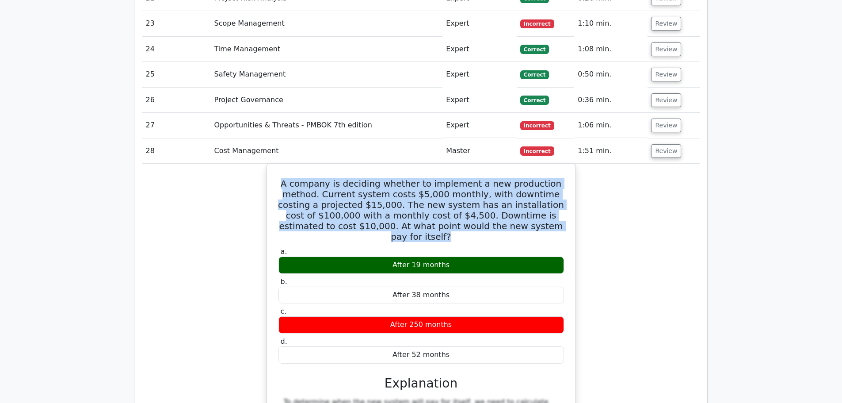
copy h5 "A company is deciding whether to implement a new production method. Current sys…"
click at [671, 196] on div "A company is deciding whether to implement a new production method. Current sys…" at bounding box center [421, 410] width 558 height 493
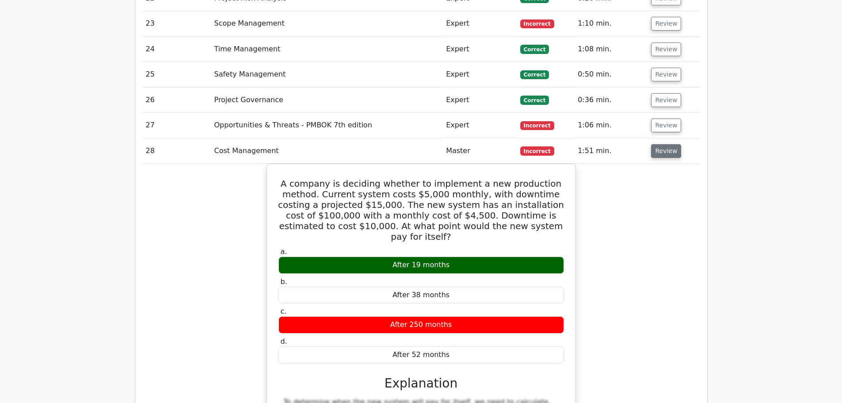
click at [668, 144] on button "Review" at bounding box center [666, 151] width 30 height 14
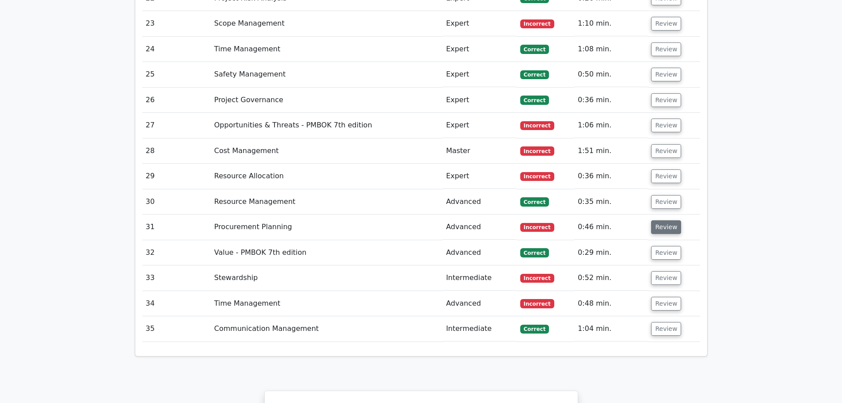
click at [661, 220] on button "Review" at bounding box center [666, 227] width 30 height 14
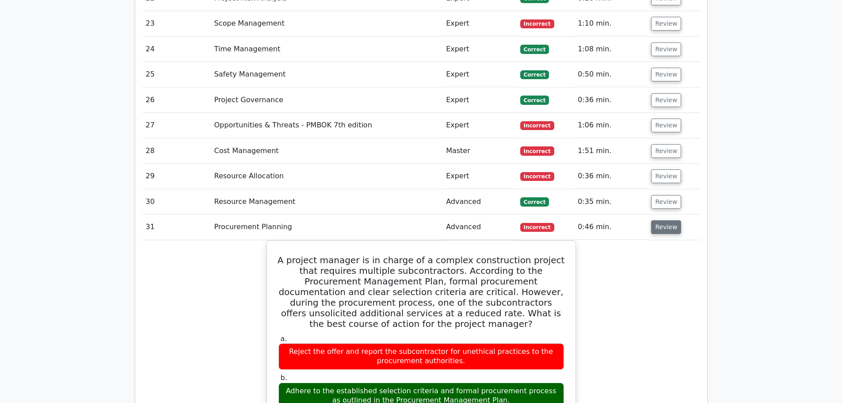
click at [661, 220] on button "Review" at bounding box center [666, 227] width 30 height 14
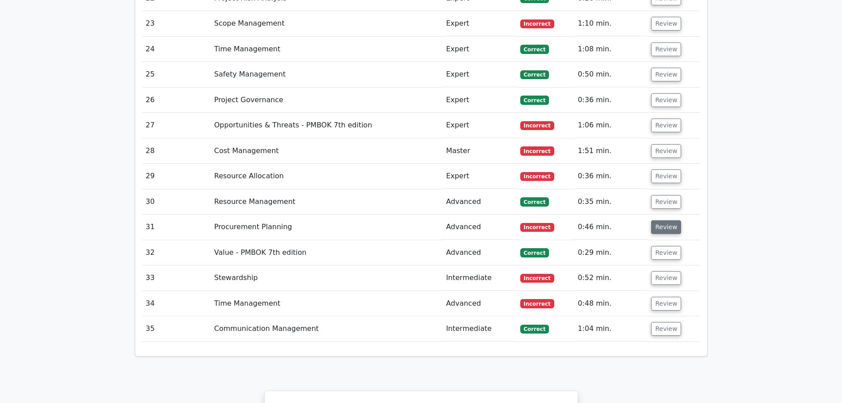
click at [668, 220] on button "Review" at bounding box center [666, 227] width 30 height 14
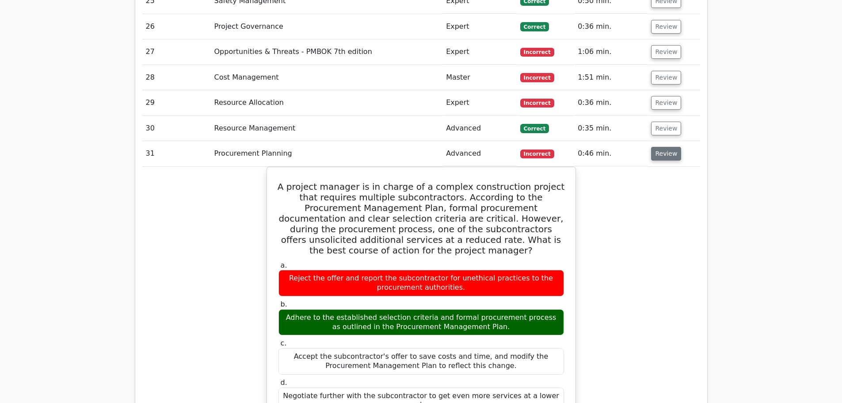
scroll to position [1901, 0]
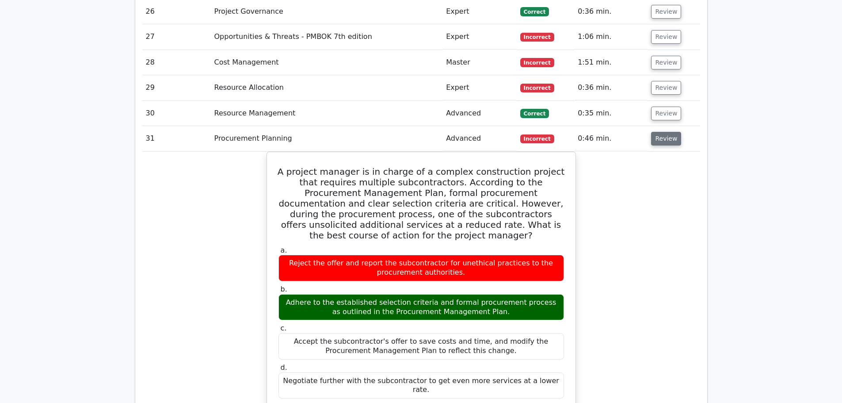
click at [666, 132] on button "Review" at bounding box center [666, 139] width 30 height 14
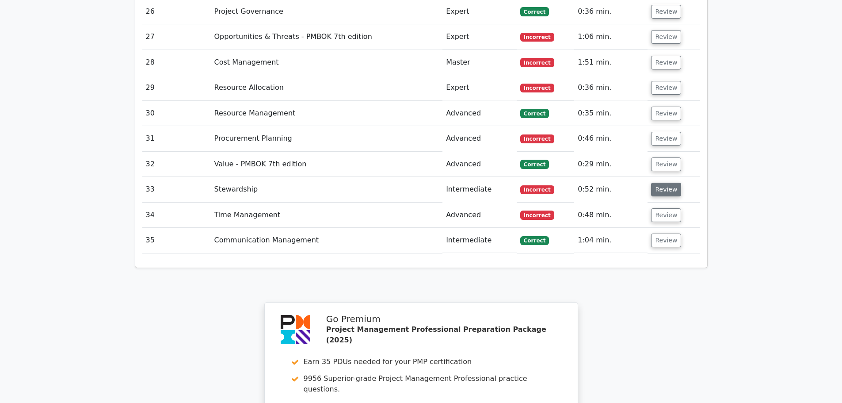
click at [661, 183] on button "Review" at bounding box center [666, 190] width 30 height 14
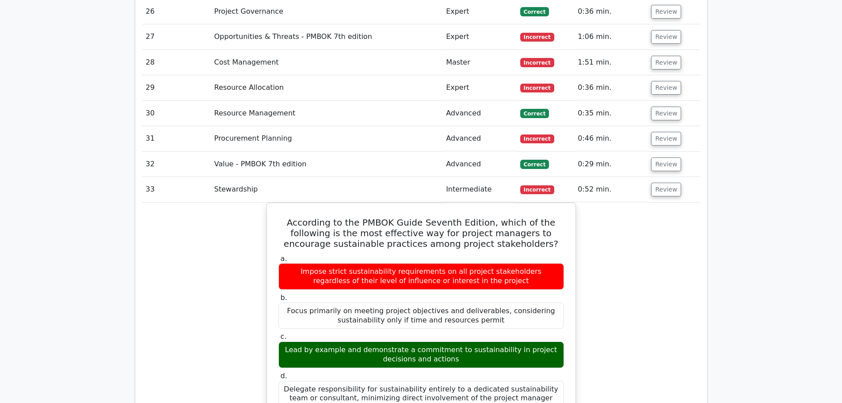
scroll to position [1945, 0]
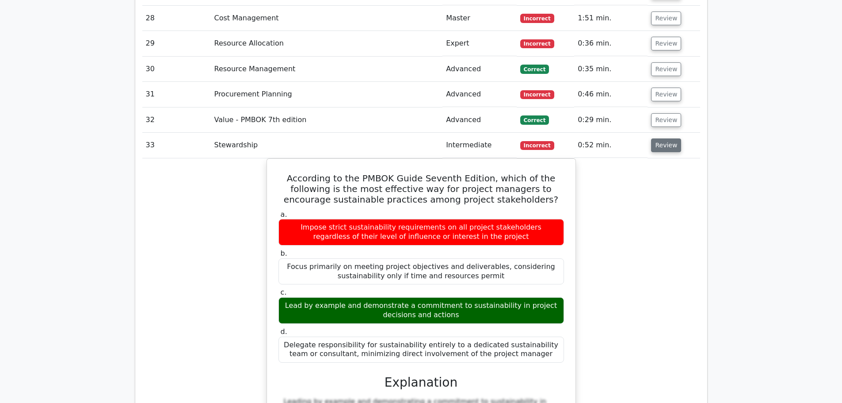
click at [668, 138] on button "Review" at bounding box center [666, 145] width 30 height 14
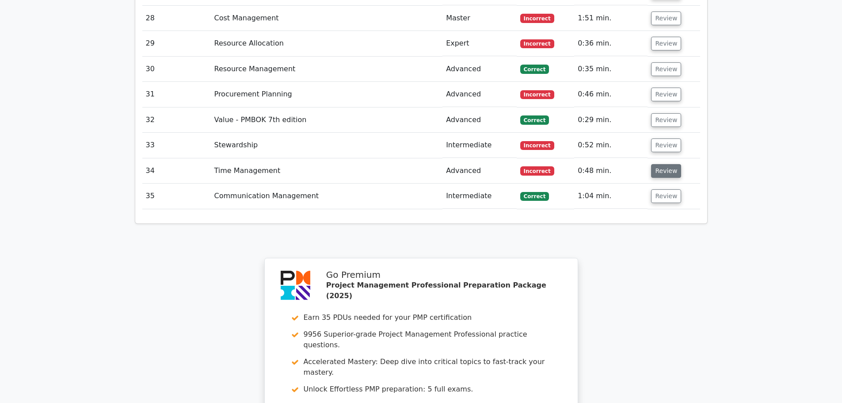
click at [665, 164] on button "Review" at bounding box center [666, 171] width 30 height 14
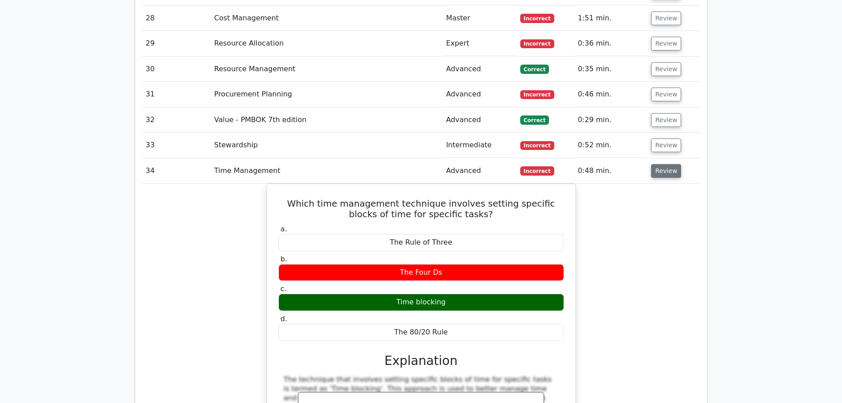
click at [662, 164] on button "Review" at bounding box center [666, 171] width 30 height 14
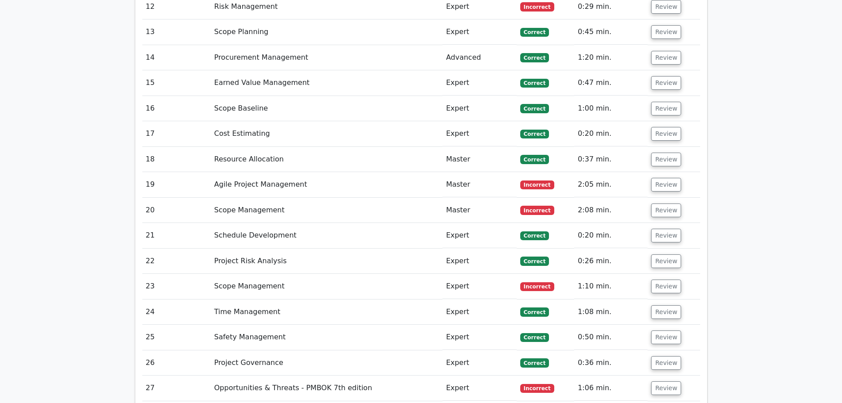
scroll to position [1415, 0]
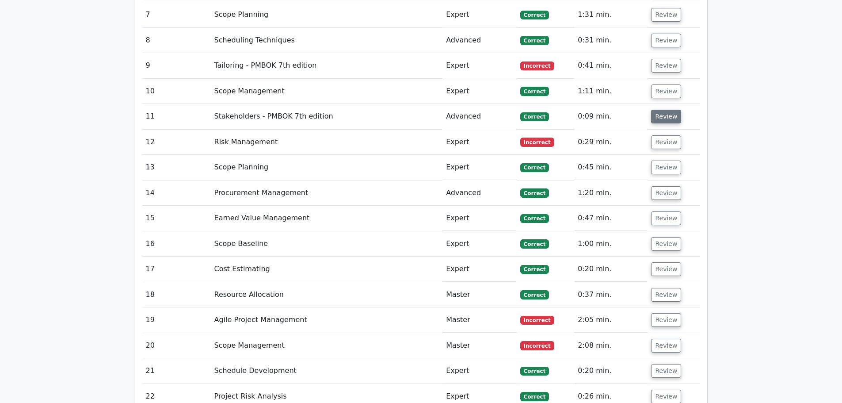
click at [668, 110] on button "Review" at bounding box center [666, 117] width 30 height 14
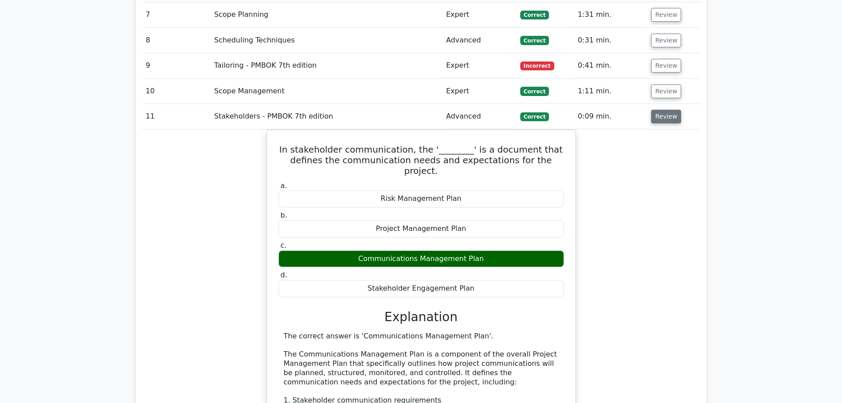
click at [668, 110] on button "Review" at bounding box center [666, 117] width 30 height 14
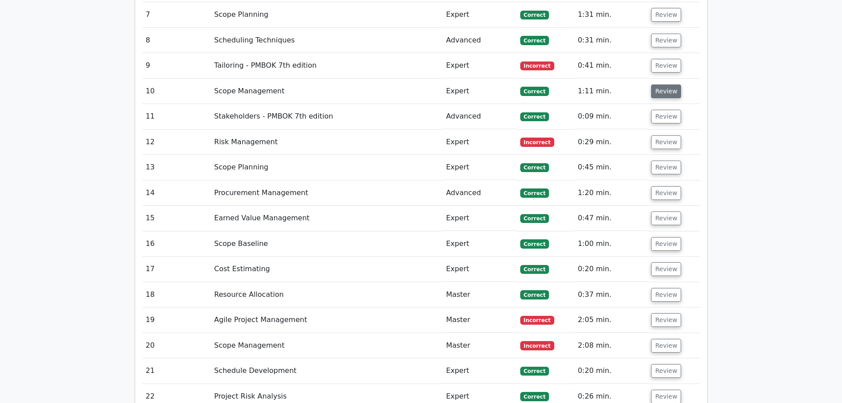
click at [656, 84] on button "Review" at bounding box center [666, 91] width 30 height 14
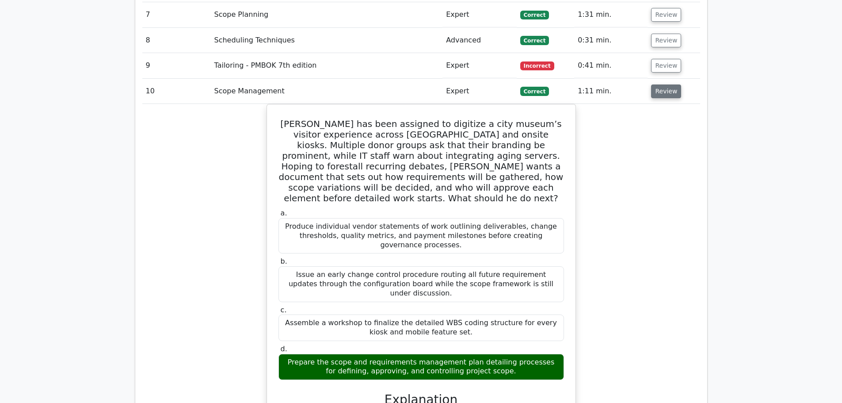
click at [665, 84] on button "Review" at bounding box center [666, 91] width 30 height 14
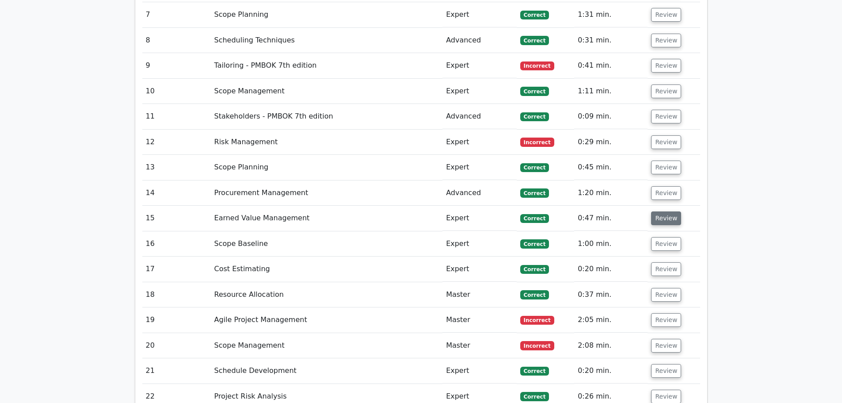
click at [662, 211] on button "Review" at bounding box center [666, 218] width 30 height 14
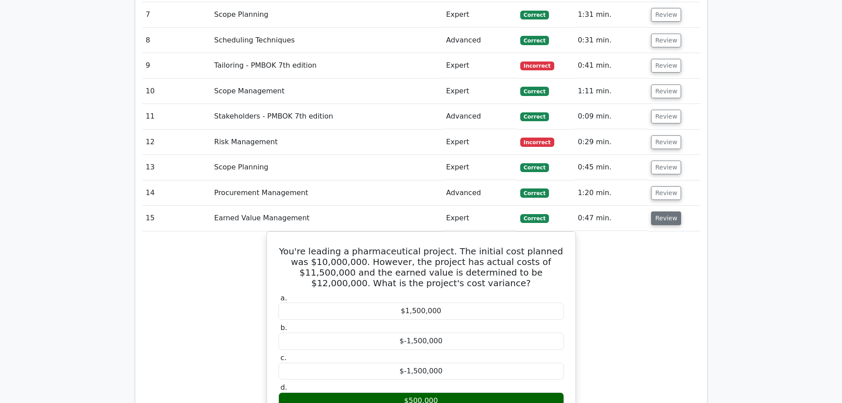
click at [667, 211] on button "Review" at bounding box center [666, 218] width 30 height 14
